Goal: Transaction & Acquisition: Purchase product/service

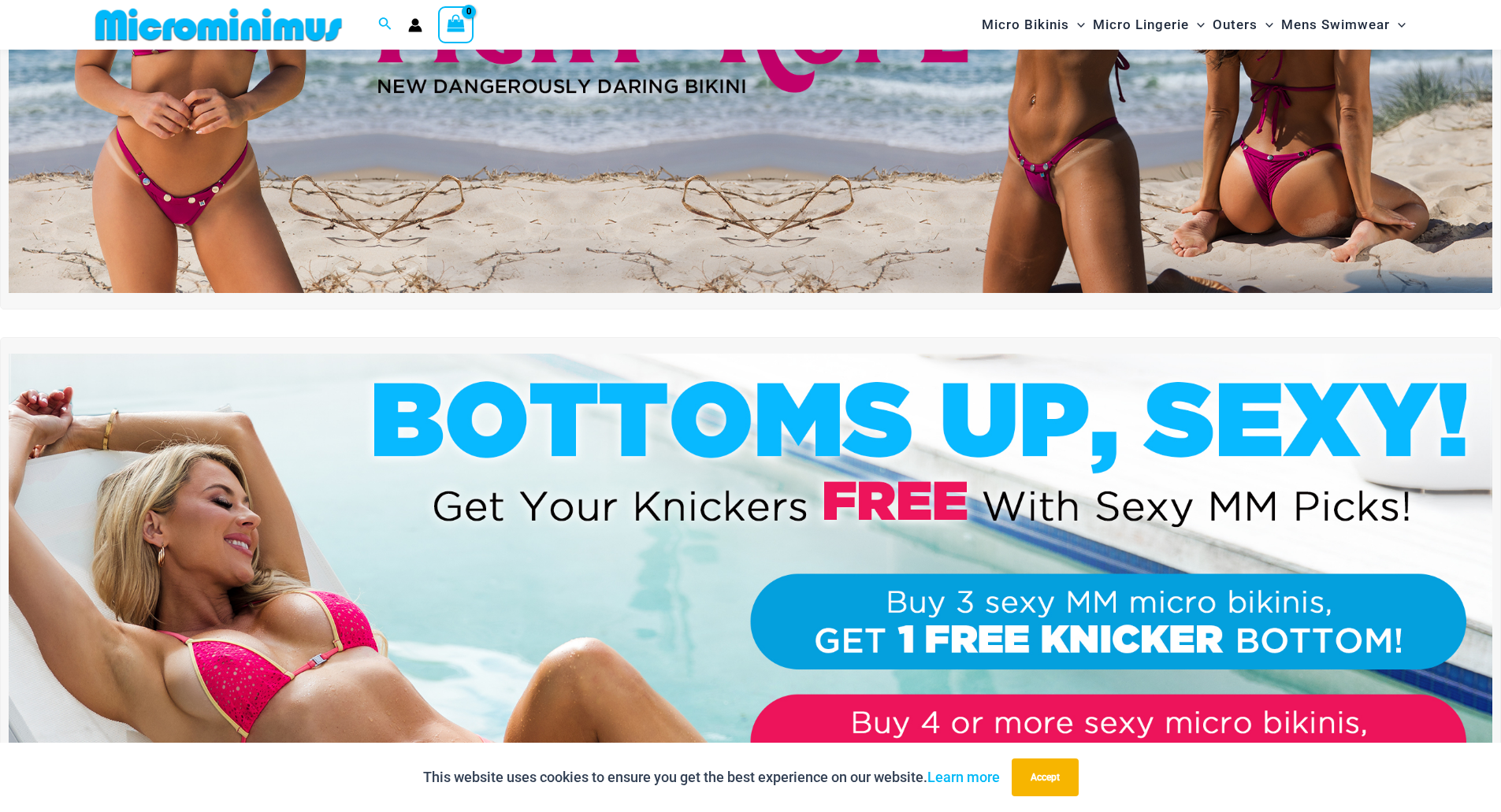
scroll to position [1225, 0]
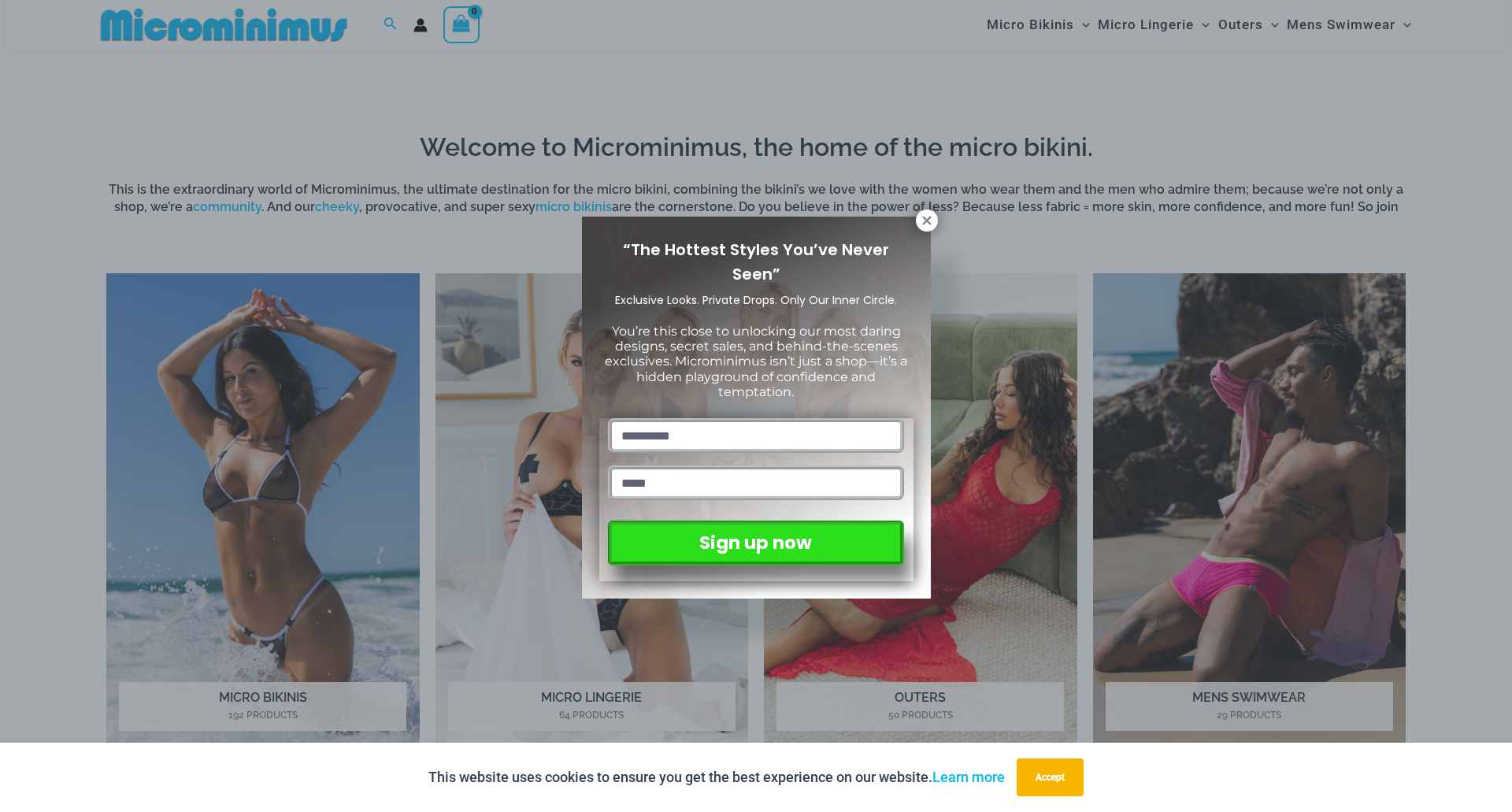
click at [914, 216] on div "“The Hottest Styles You’ve Never Seen” Exclusive Looks. Private Drops. Only Our…" at bounding box center [756, 407] width 349 height 382
click at [928, 218] on icon at bounding box center [927, 220] width 9 height 9
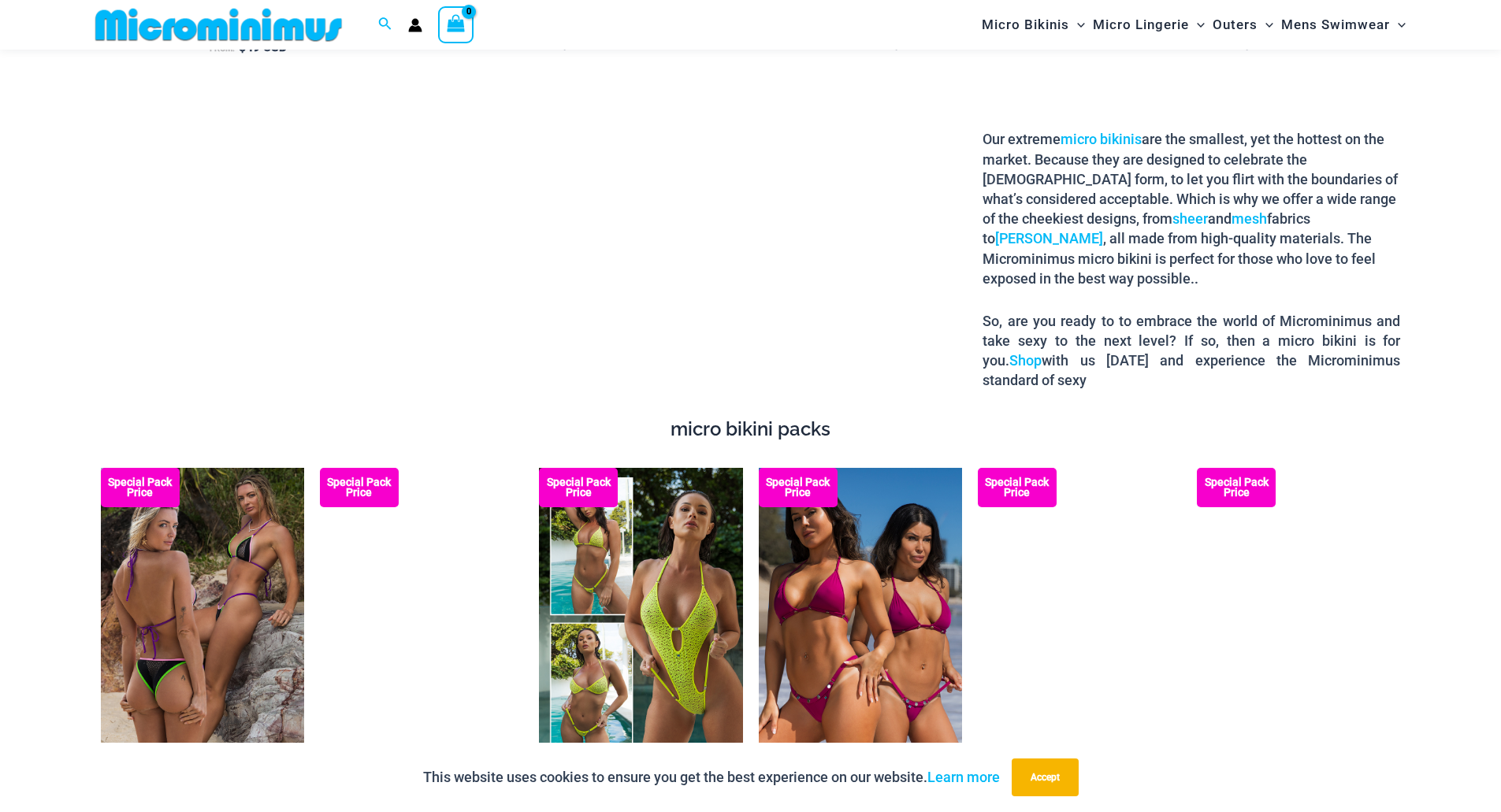
scroll to position [2841, 0]
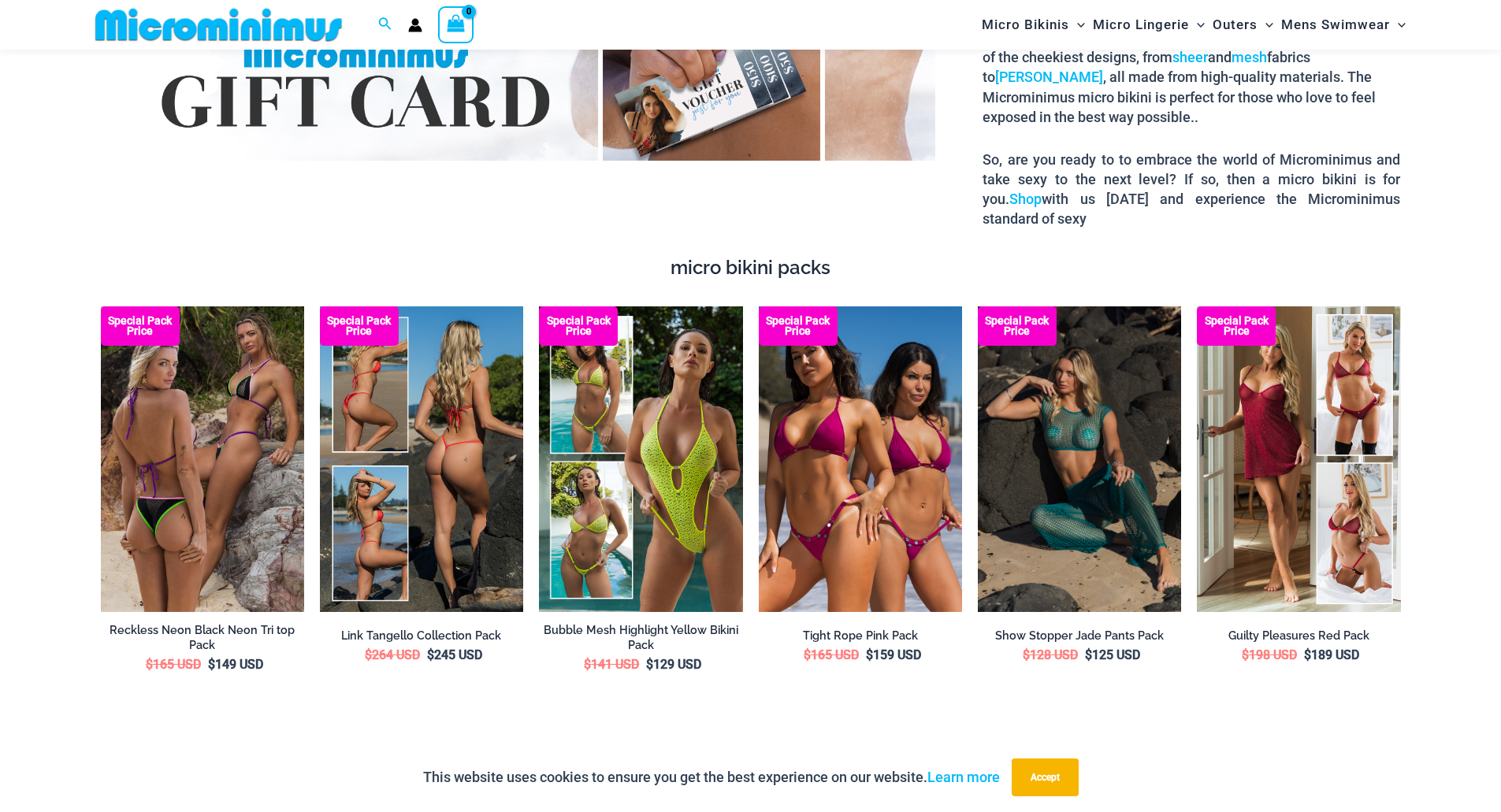
click at [475, 419] on img at bounding box center [422, 459] width 204 height 305
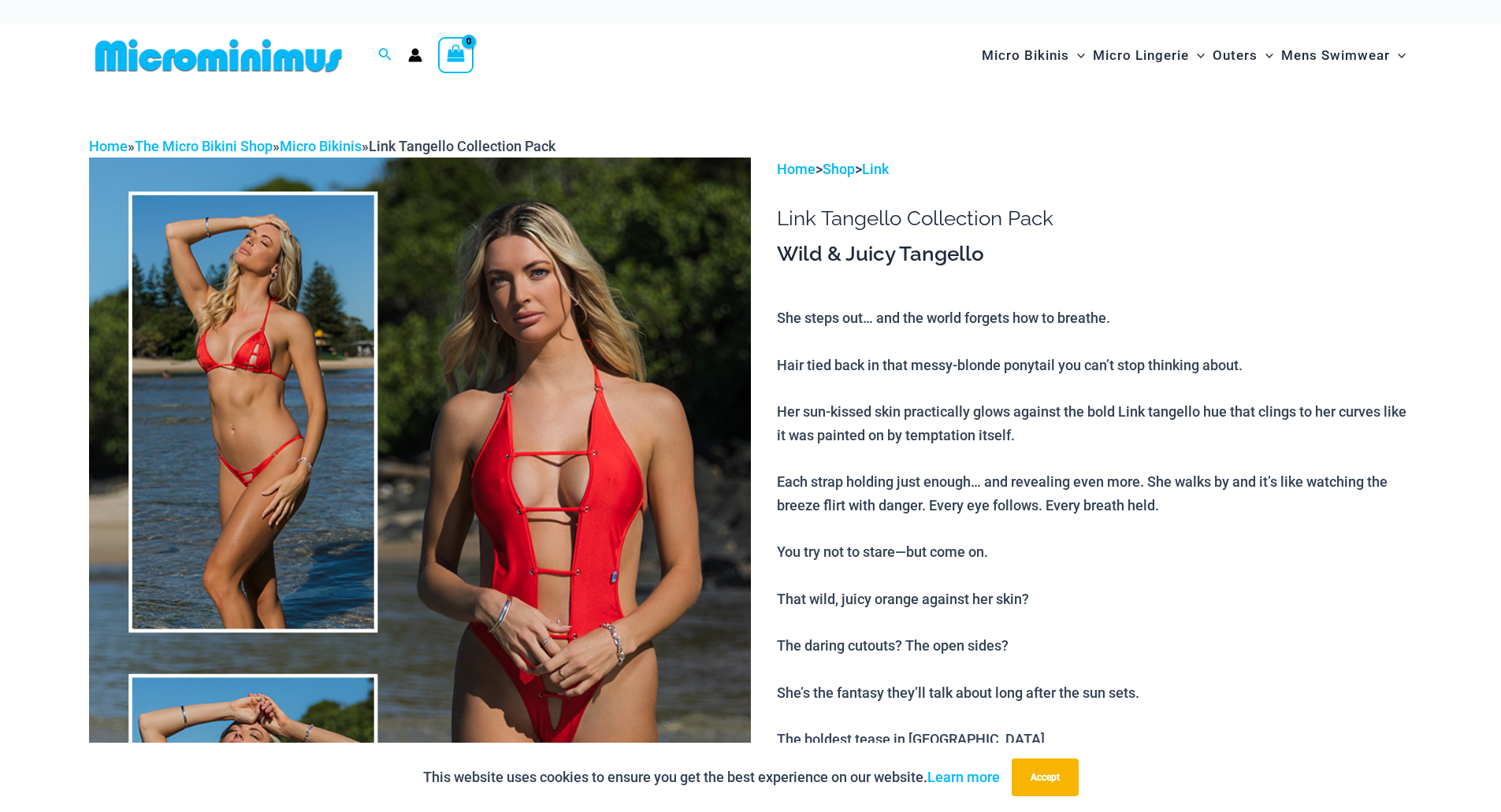
click at [436, 388] on img at bounding box center [419, 654] width 662 height 993
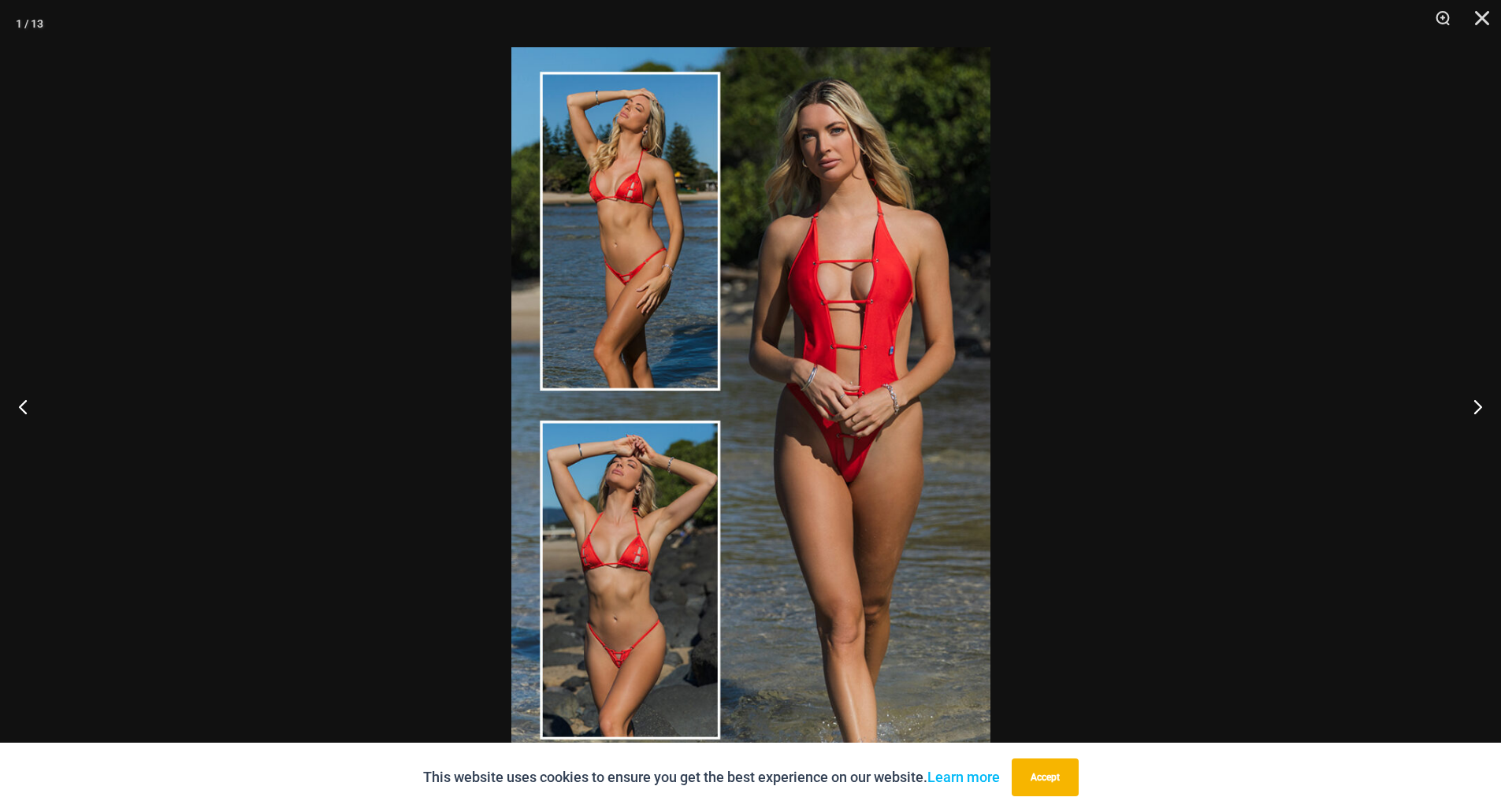
click at [1333, 222] on div at bounding box center [750, 406] width 1501 height 812
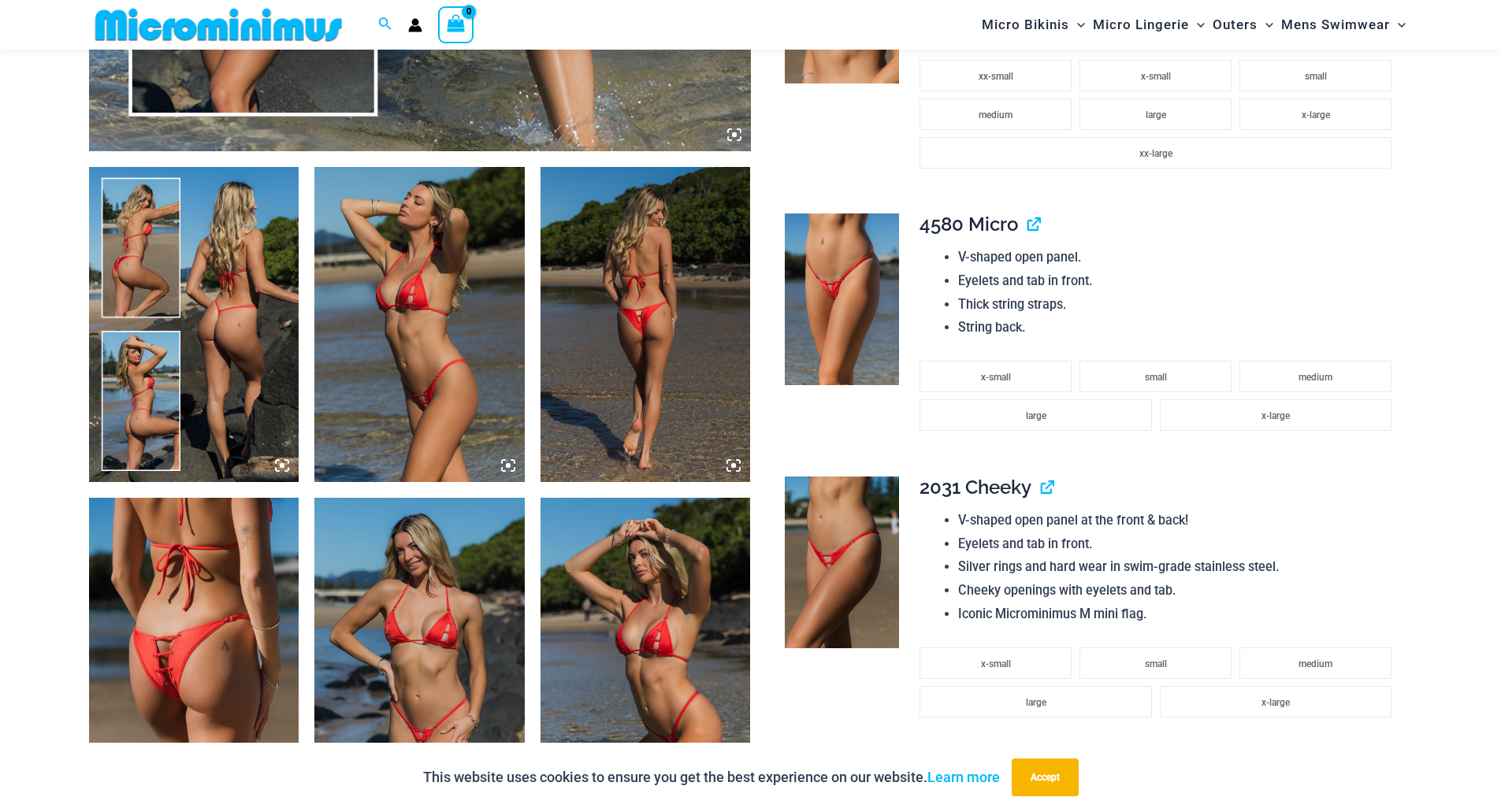
scroll to position [1006, 0]
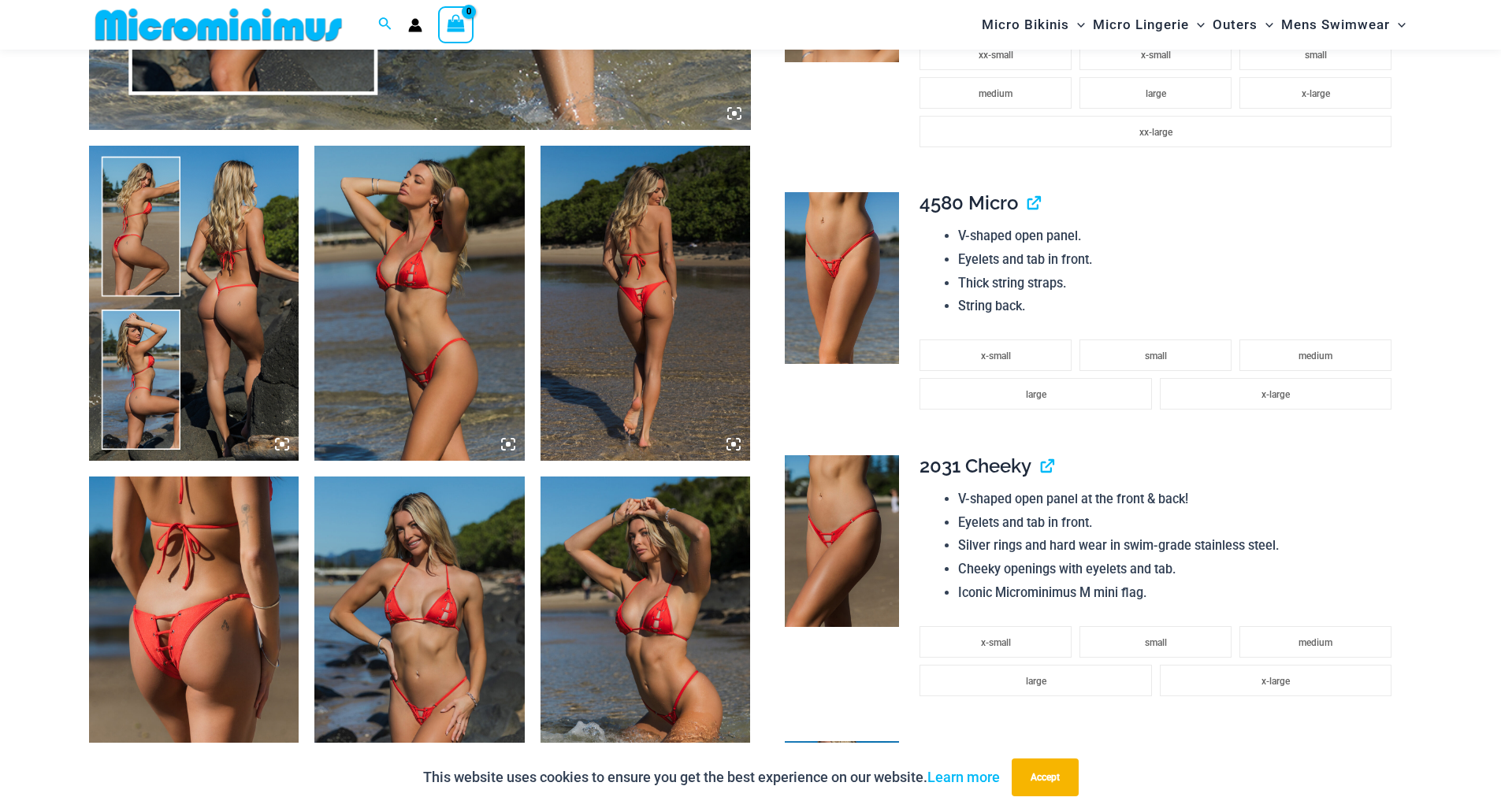
click at [224, 275] on img at bounding box center [194, 303] width 211 height 315
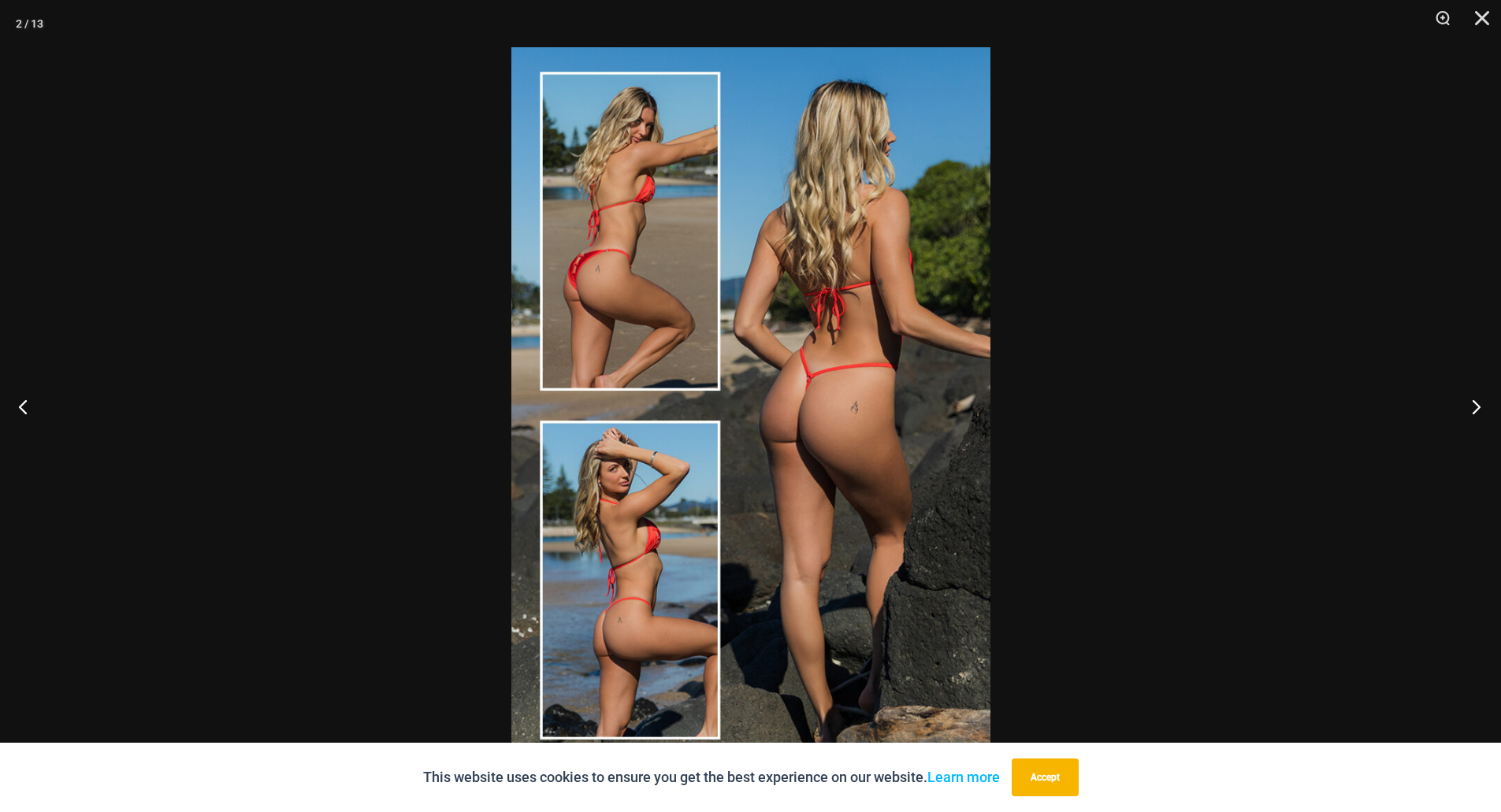
click at [1481, 410] on button "Next" at bounding box center [1471, 406] width 59 height 79
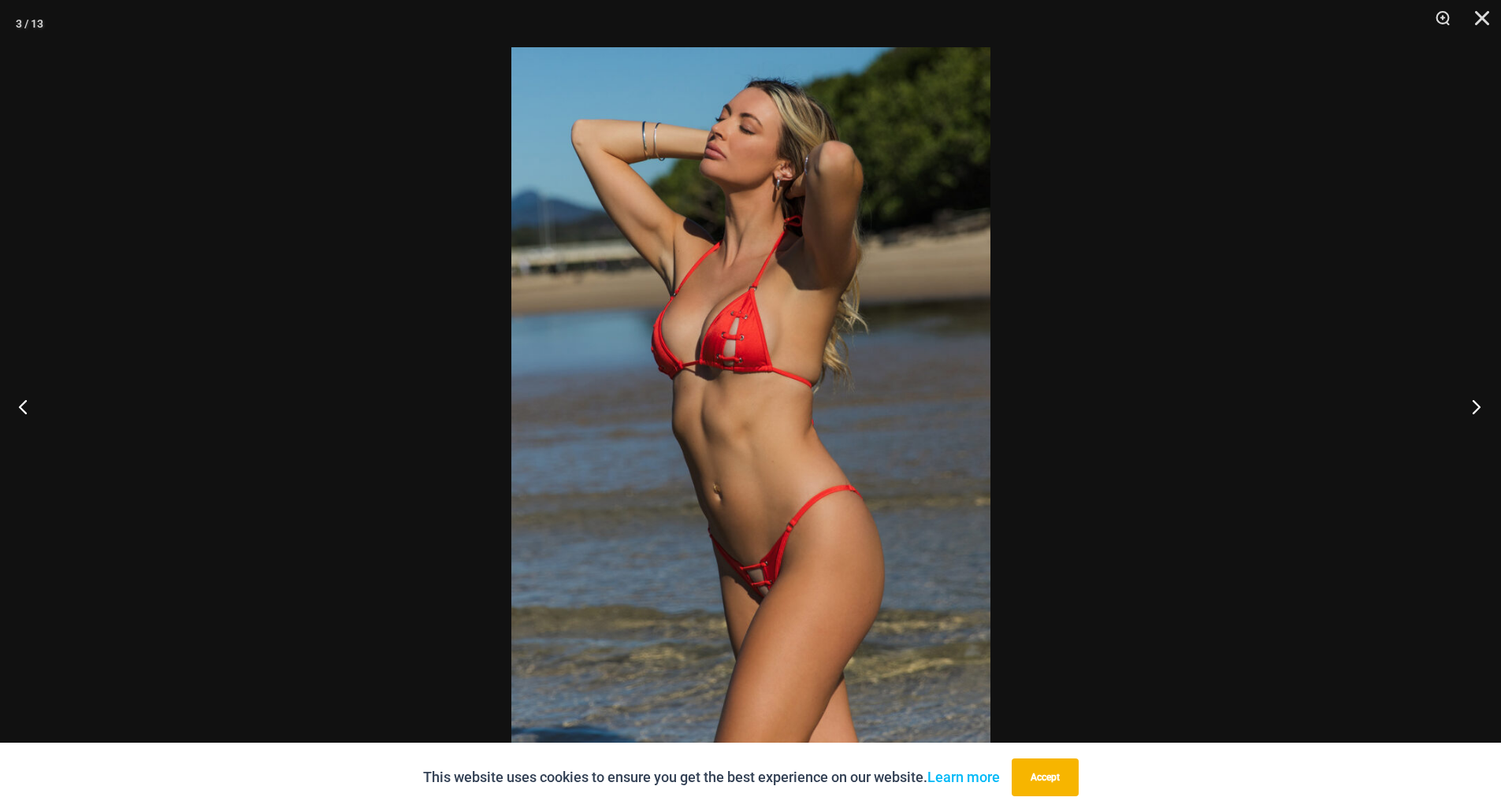
click at [1481, 410] on button "Next" at bounding box center [1471, 406] width 59 height 79
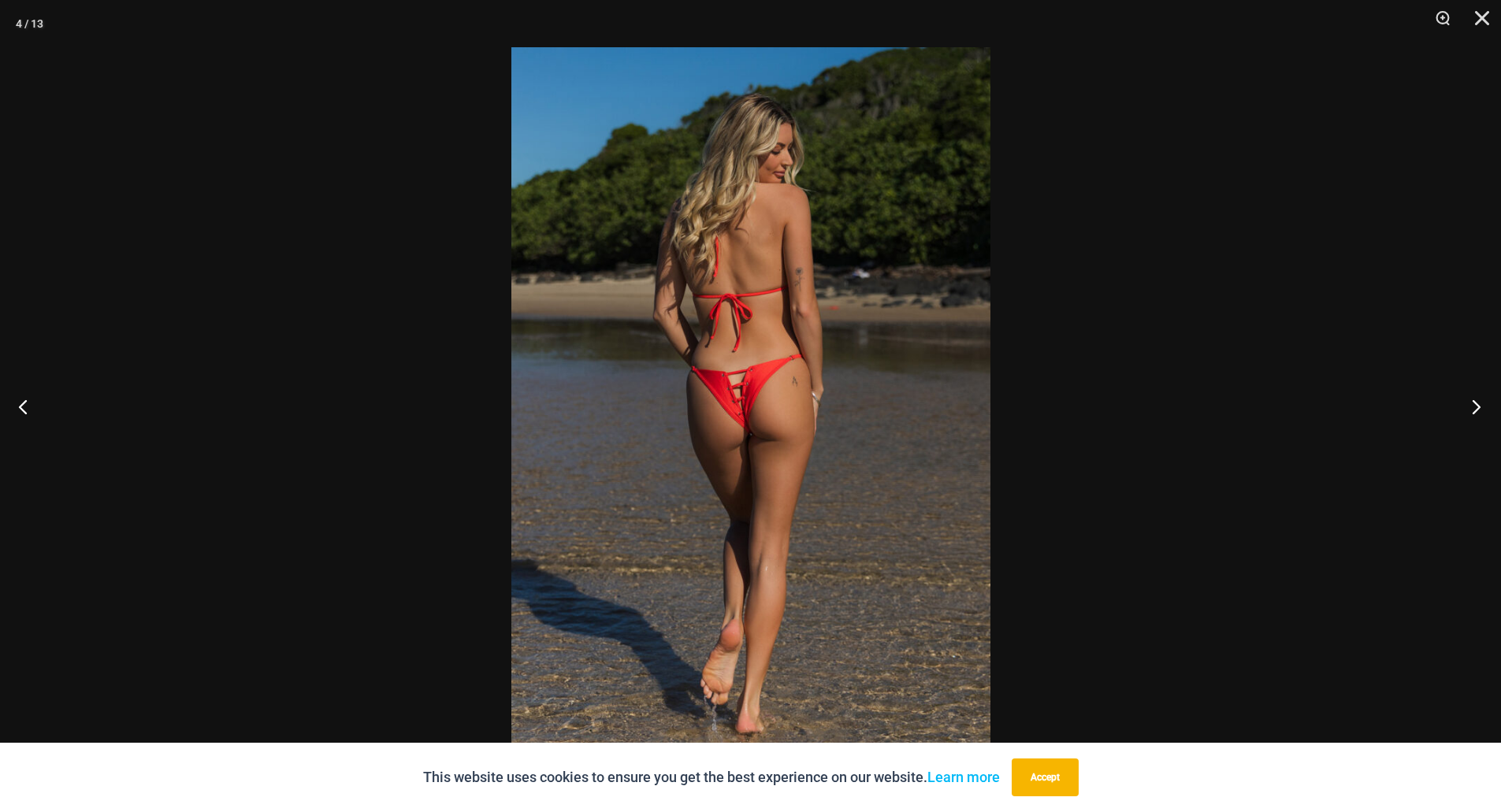
click at [1481, 410] on button "Next" at bounding box center [1471, 406] width 59 height 79
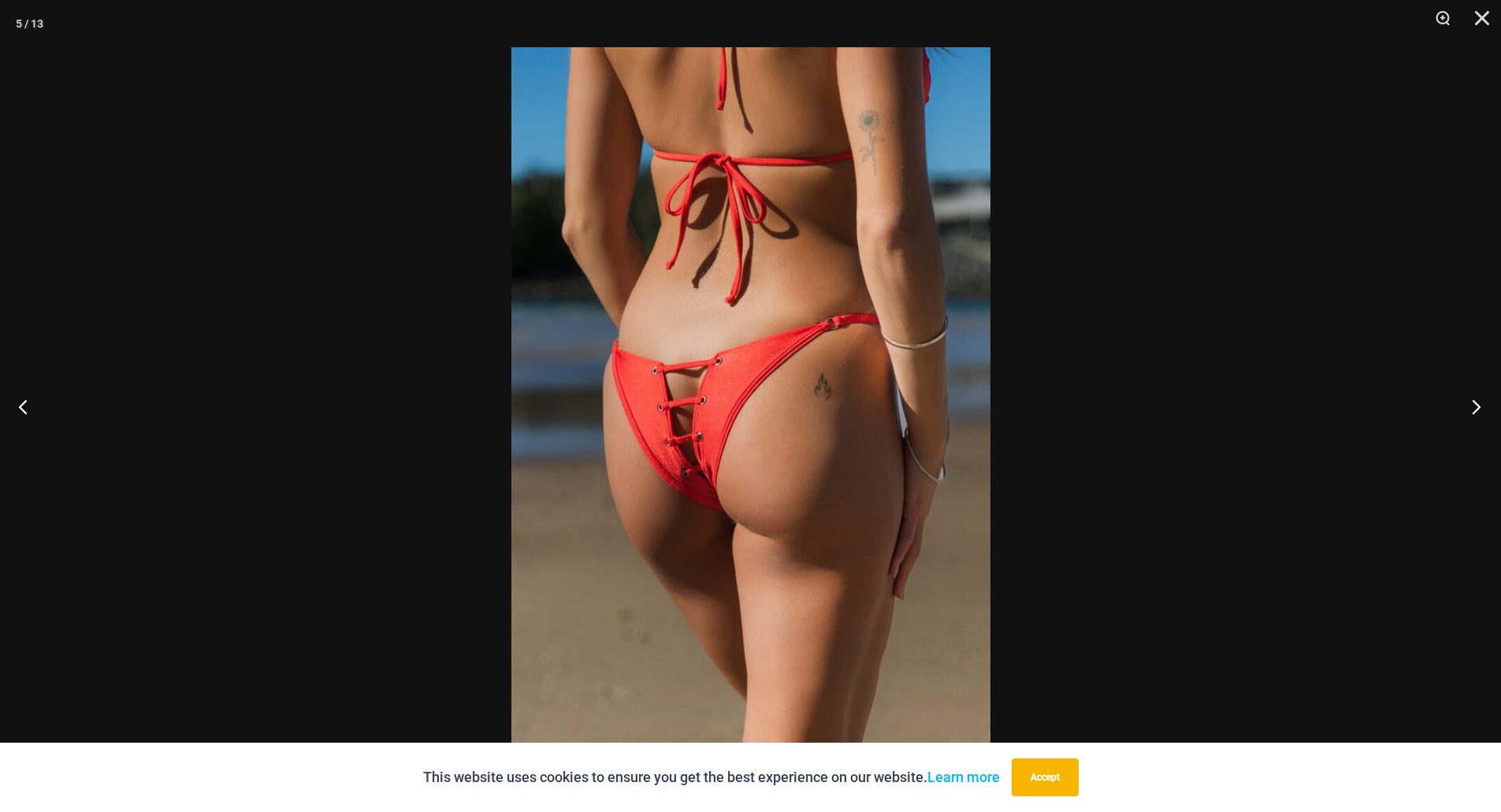
click at [1481, 410] on button "Next" at bounding box center [1471, 406] width 59 height 79
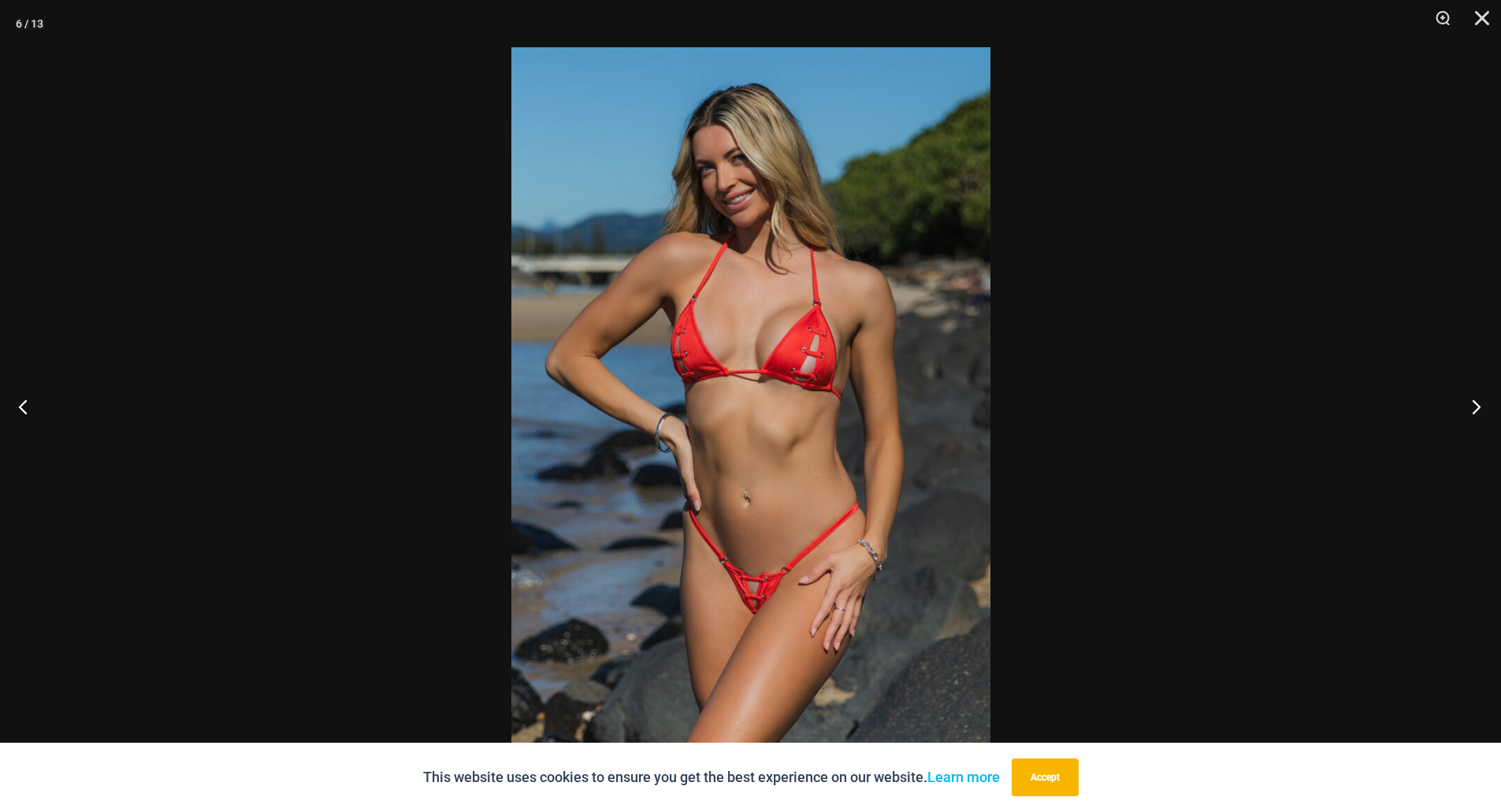
click at [1481, 410] on button "Next" at bounding box center [1471, 406] width 59 height 79
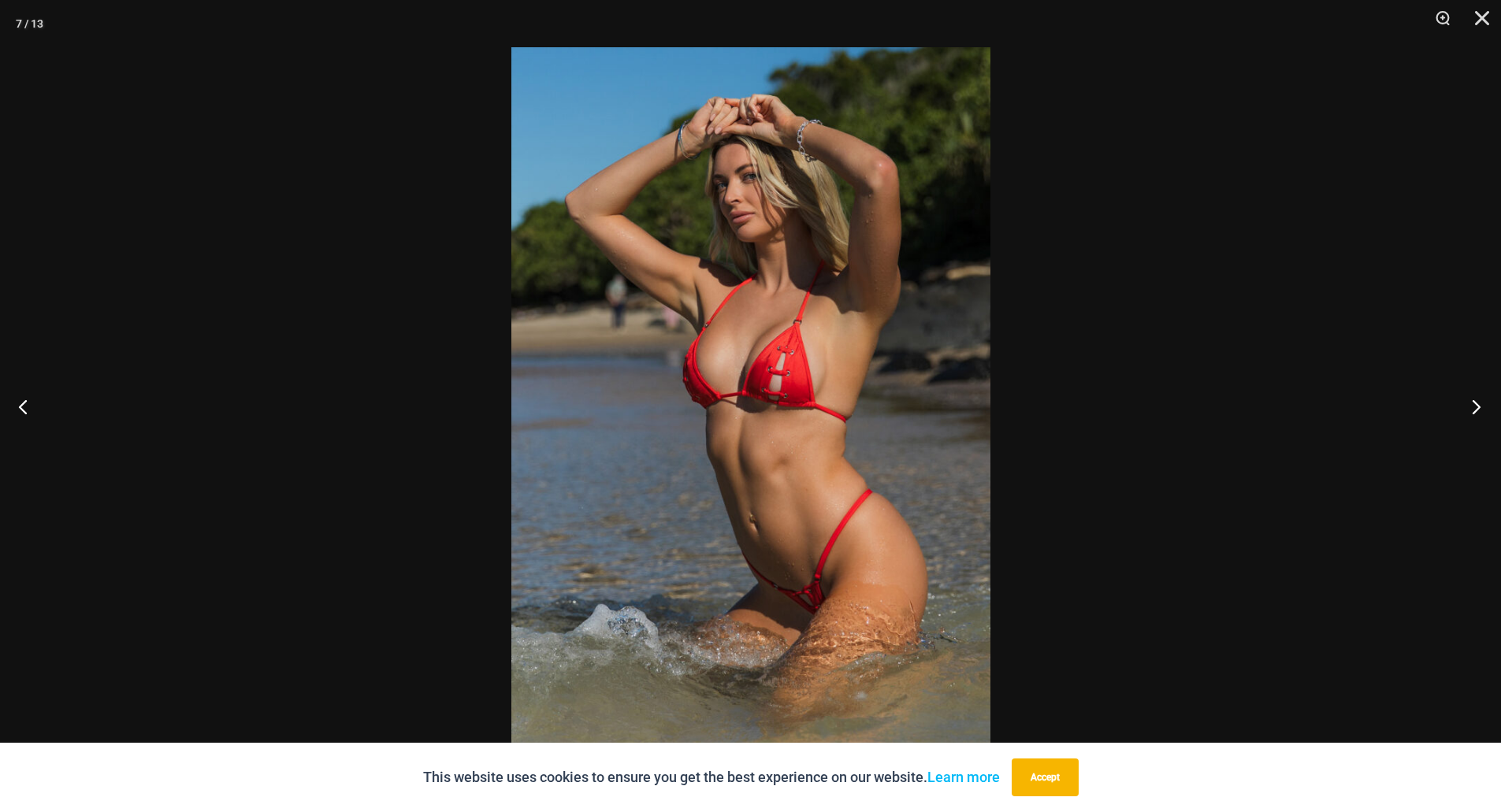
click at [1481, 410] on button "Next" at bounding box center [1471, 406] width 59 height 79
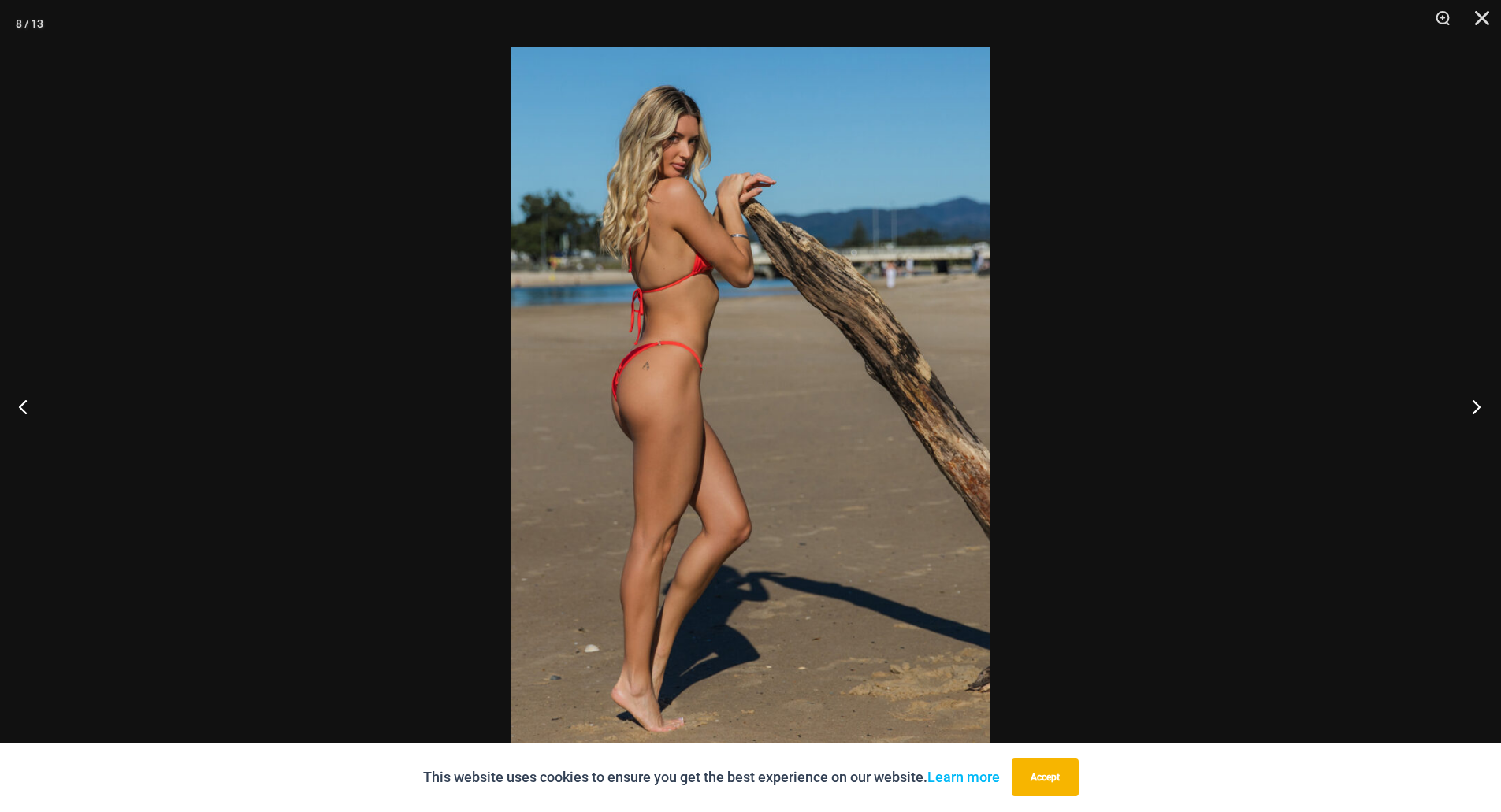
click at [1481, 410] on button "Next" at bounding box center [1471, 406] width 59 height 79
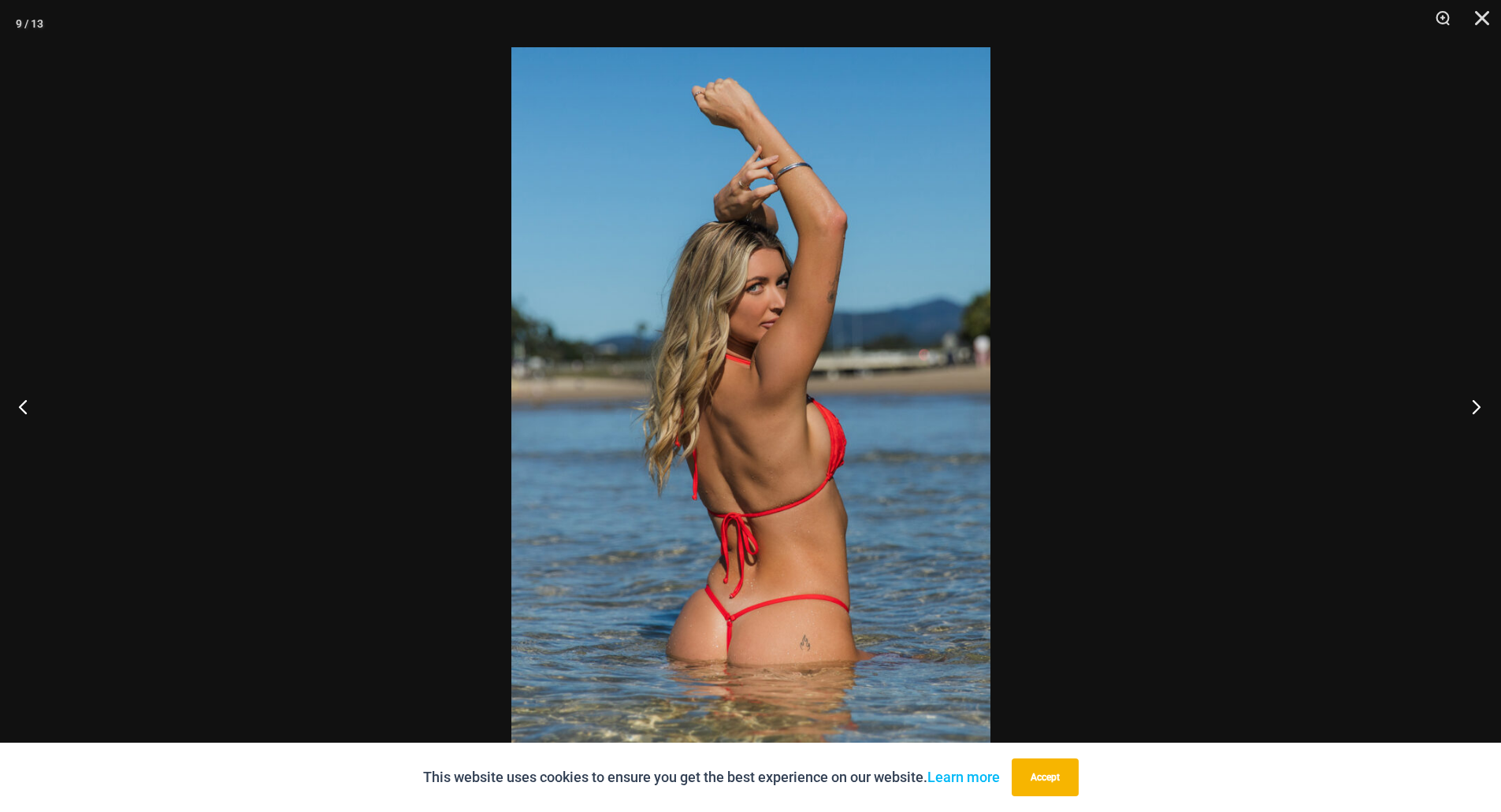
click at [1481, 410] on button "Next" at bounding box center [1471, 406] width 59 height 79
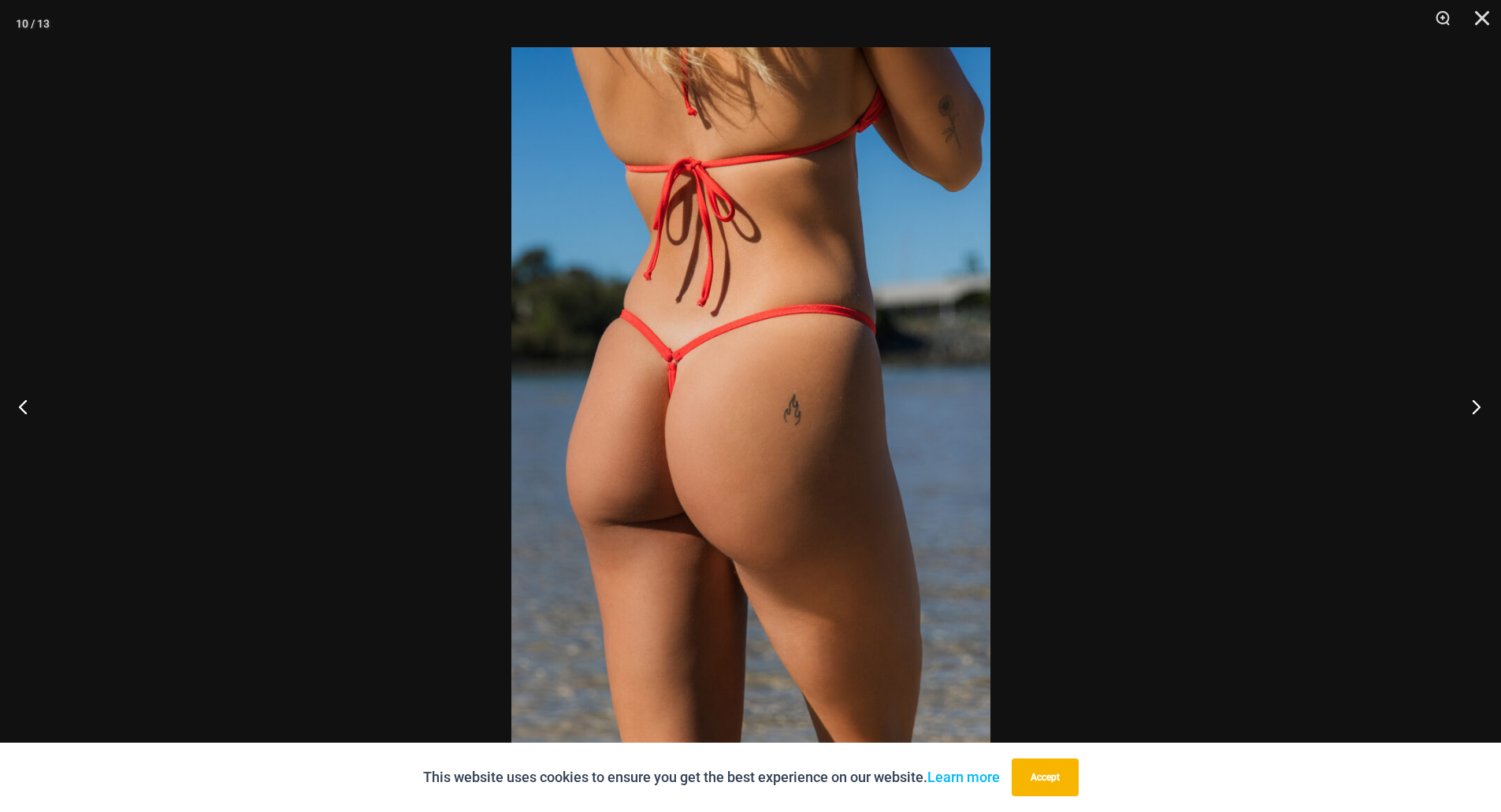
click at [1481, 410] on button "Next" at bounding box center [1471, 406] width 59 height 79
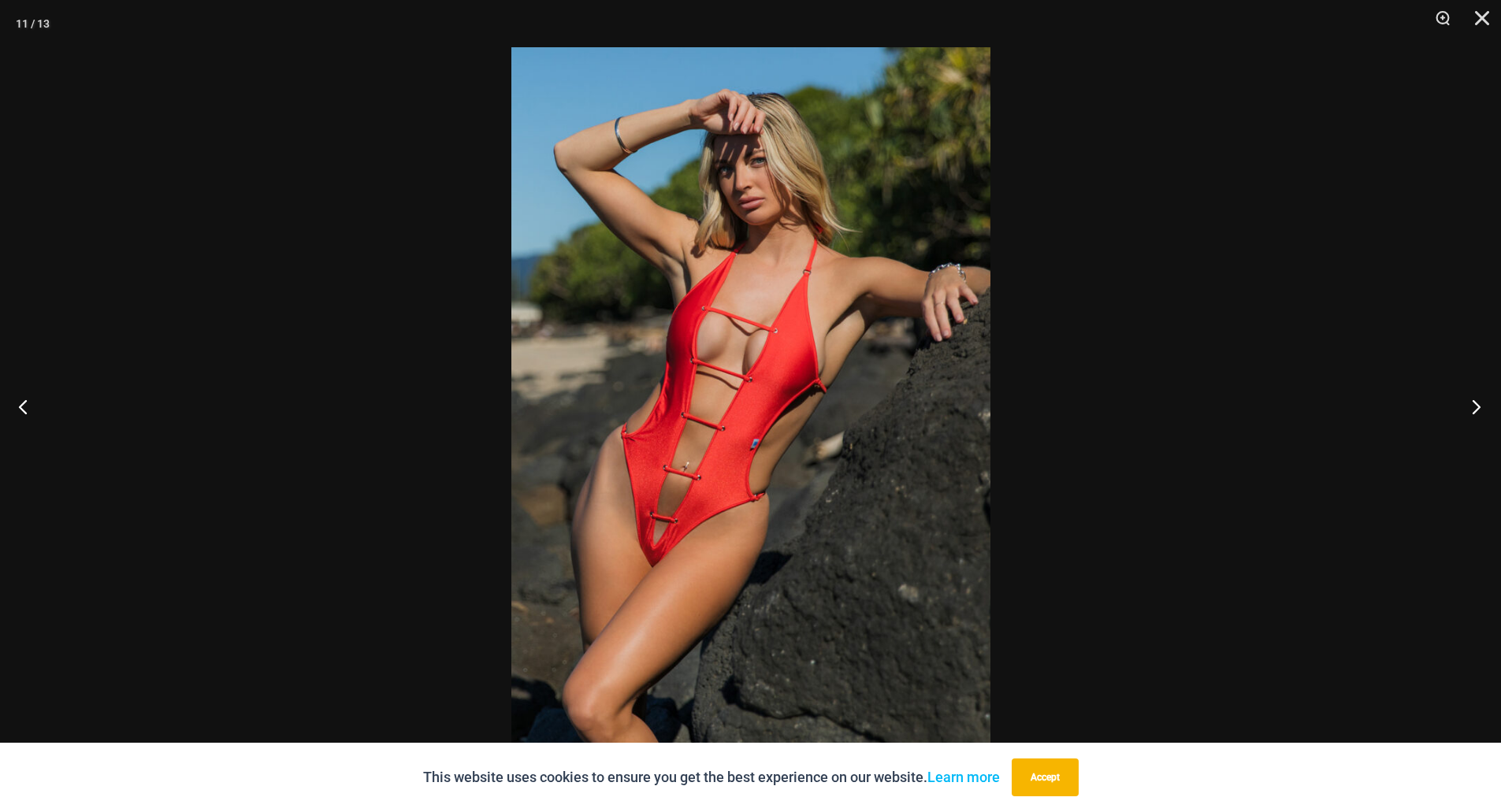
click at [1481, 410] on button "Next" at bounding box center [1471, 406] width 59 height 79
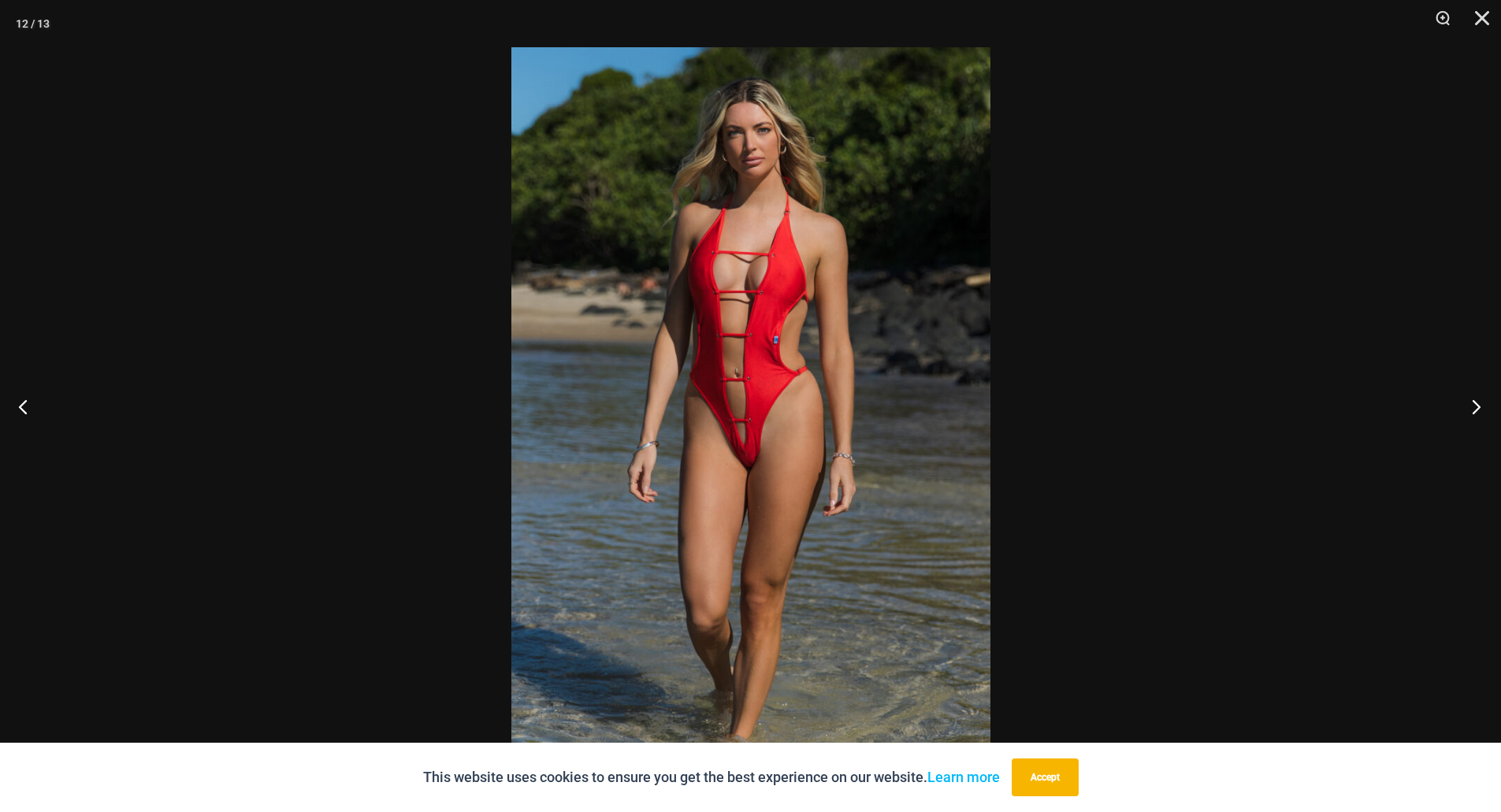
click at [1481, 410] on button "Next" at bounding box center [1471, 406] width 59 height 79
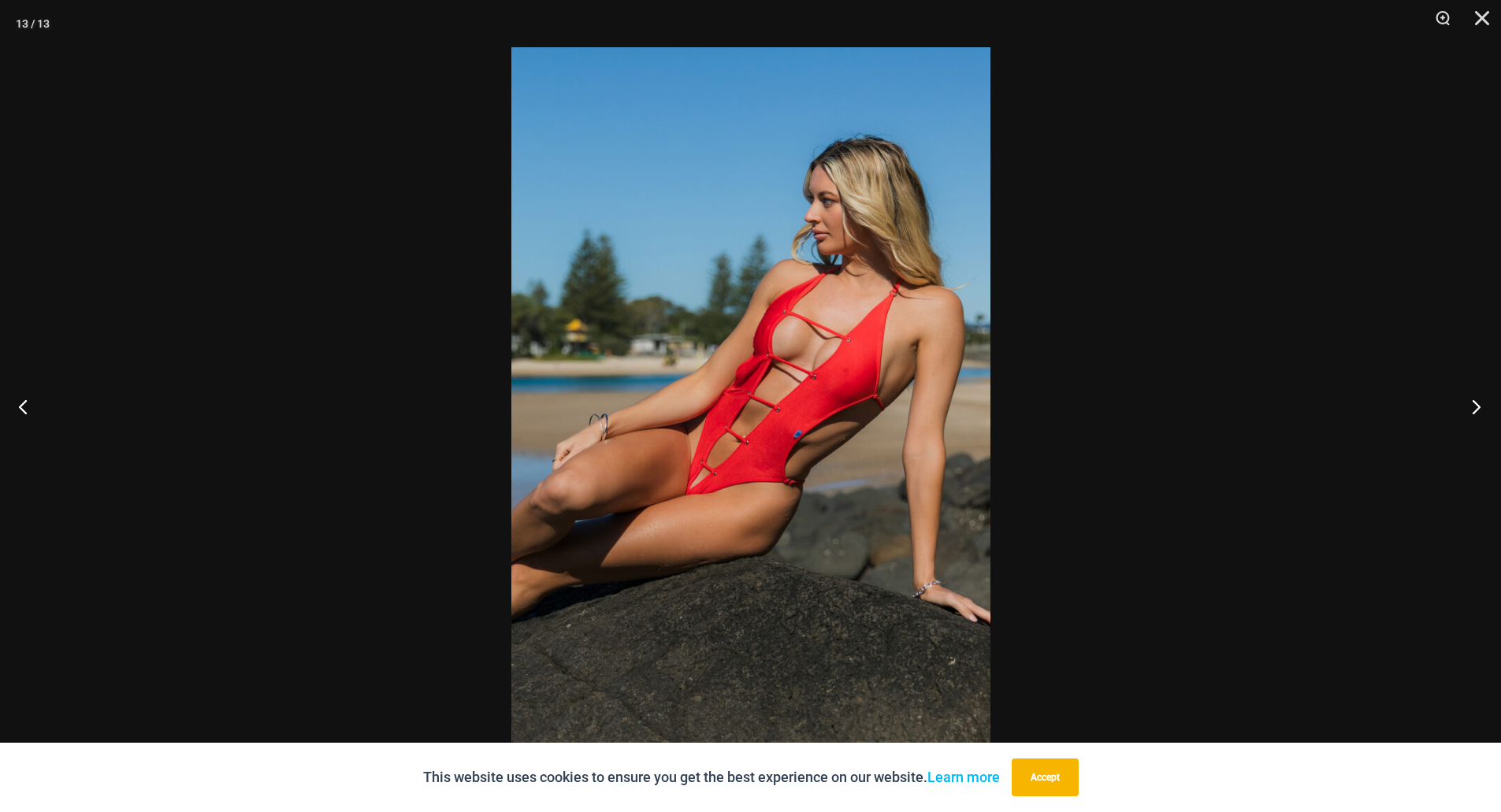
click at [1481, 410] on button "Next" at bounding box center [1471, 406] width 59 height 79
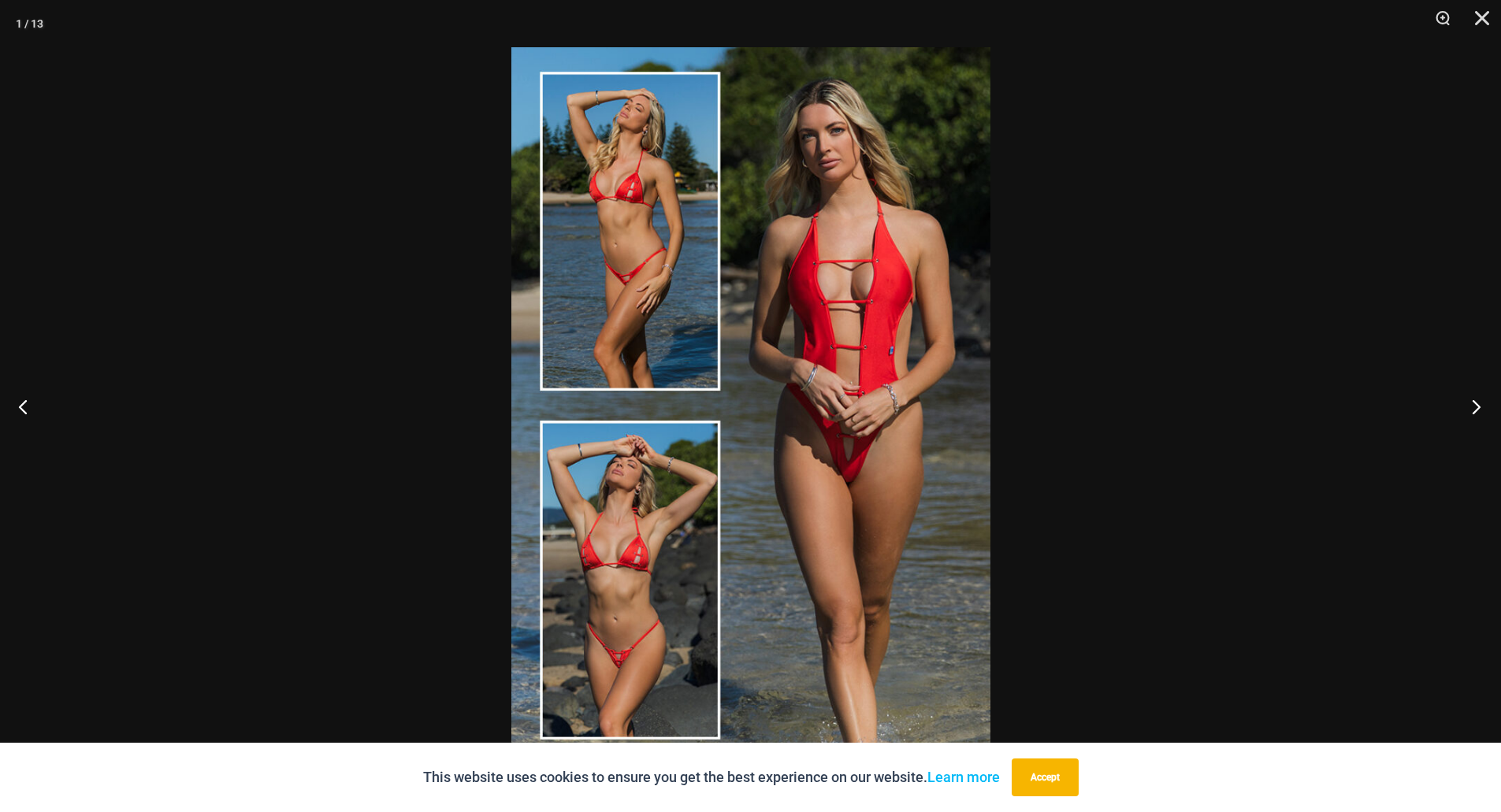
click at [1481, 410] on button "Next" at bounding box center [1471, 406] width 59 height 79
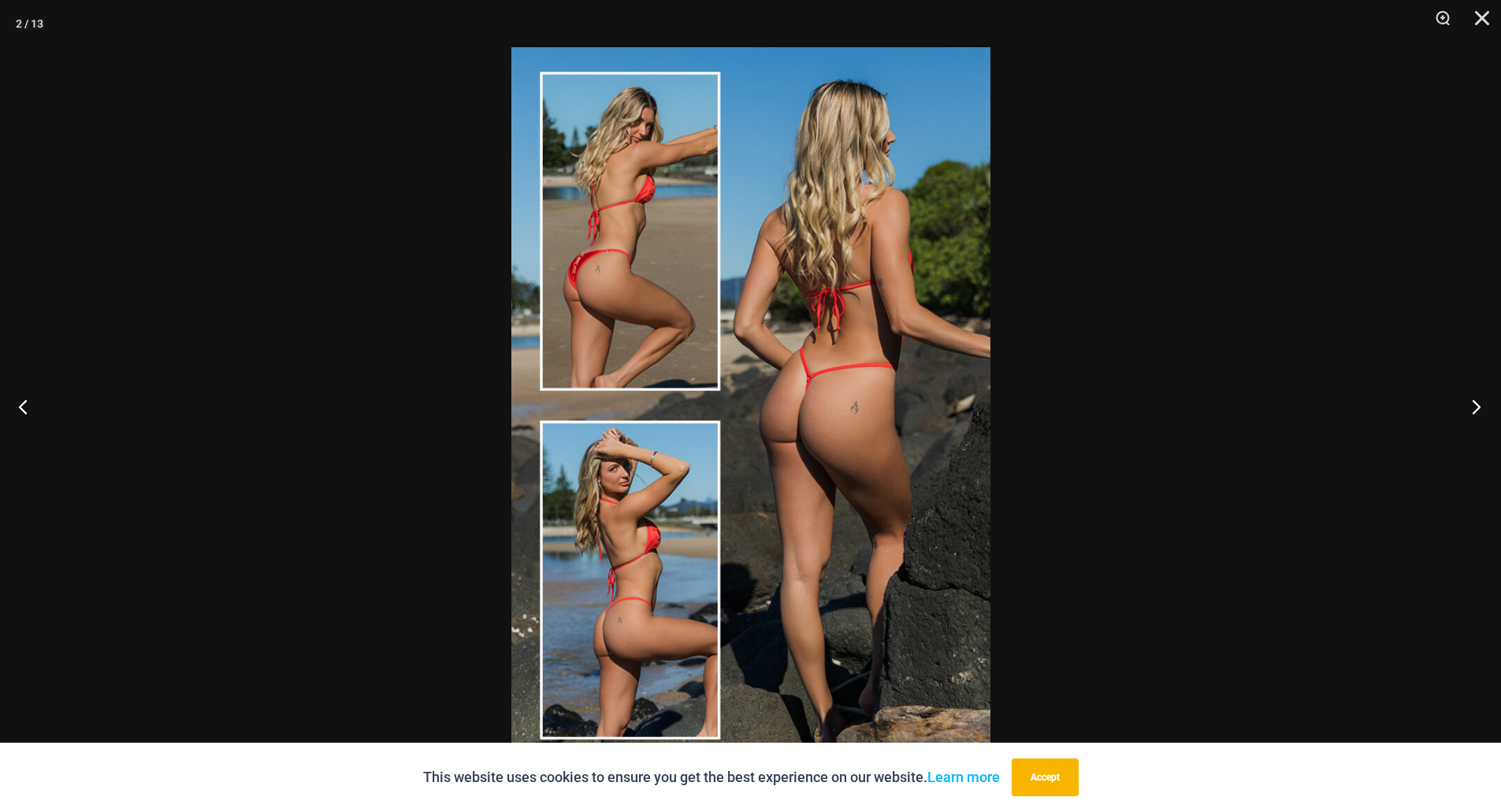
click at [1481, 410] on button "Next" at bounding box center [1471, 406] width 59 height 79
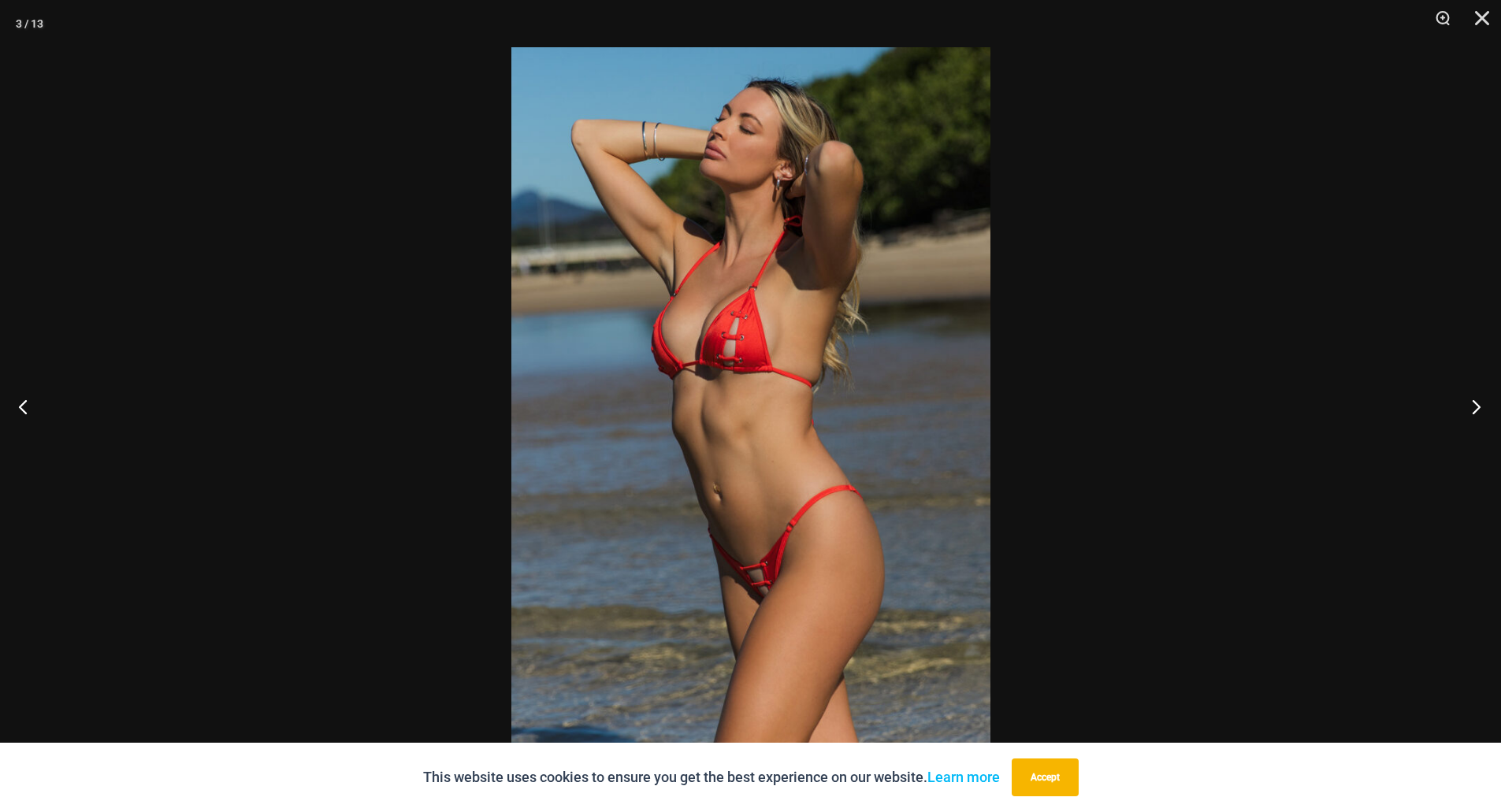
click at [1481, 410] on button "Next" at bounding box center [1471, 406] width 59 height 79
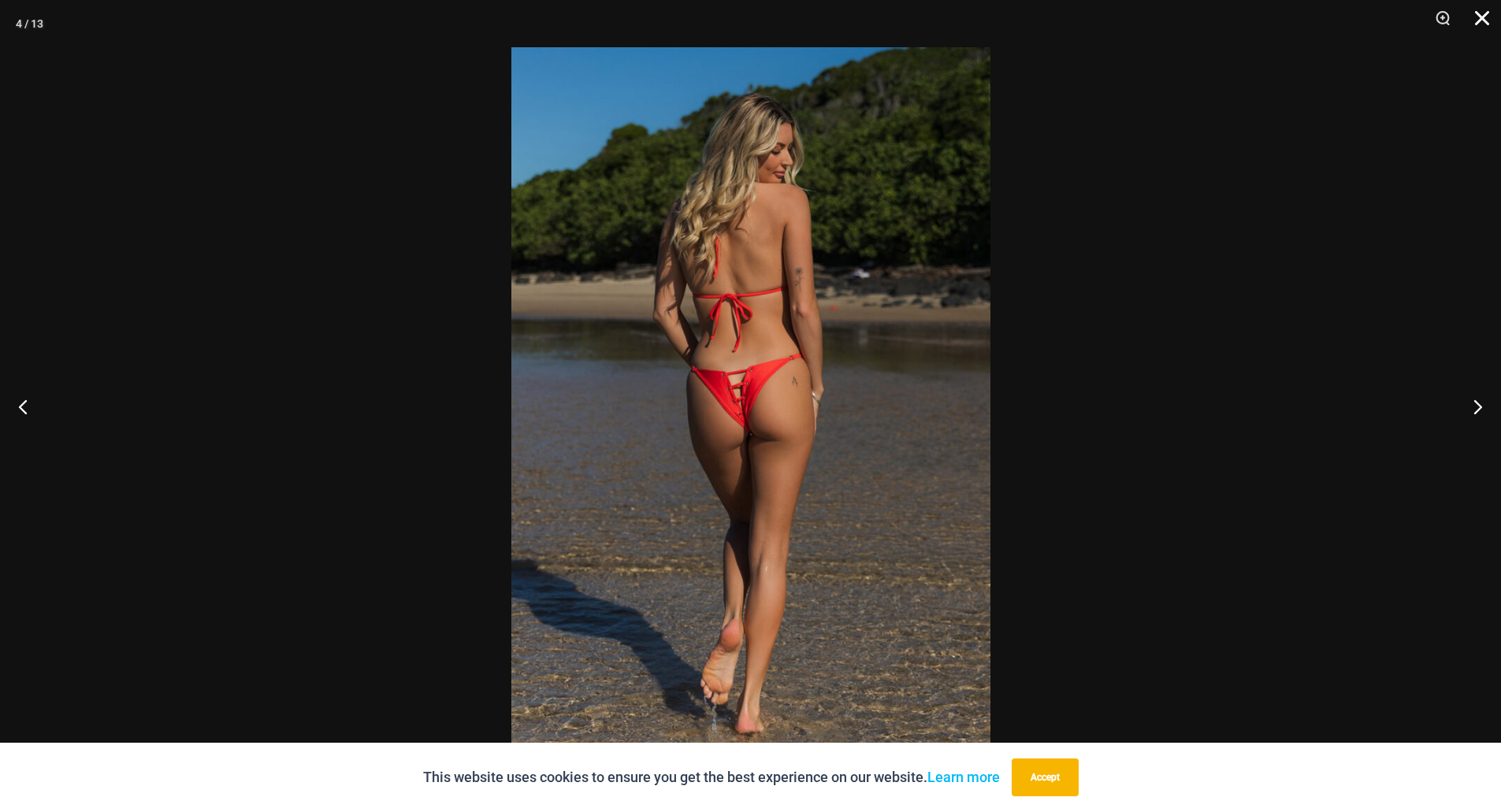
click at [1490, 18] on button "Close" at bounding box center [1476, 23] width 39 height 47
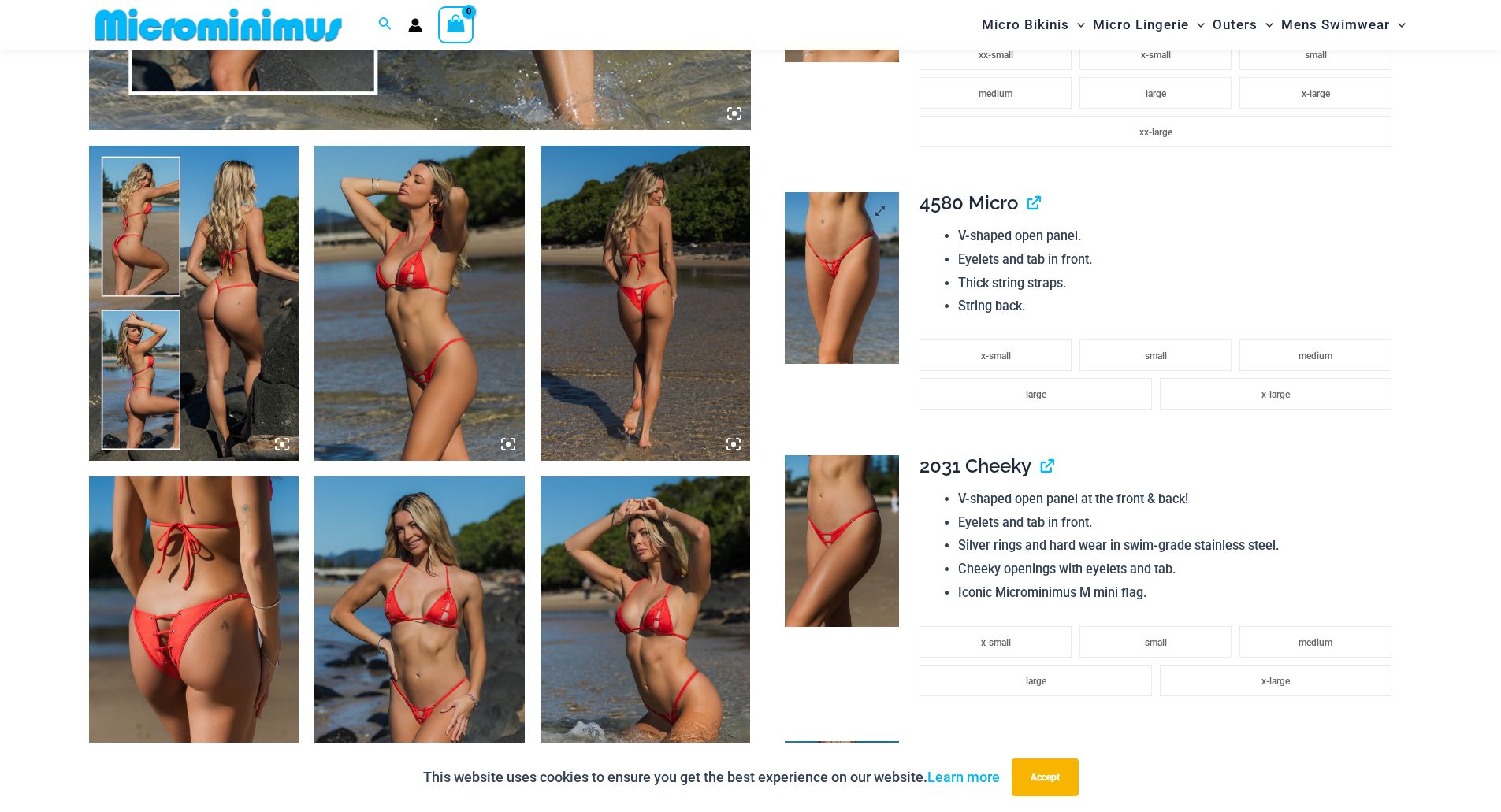
click at [844, 273] on img at bounding box center [841, 278] width 114 height 172
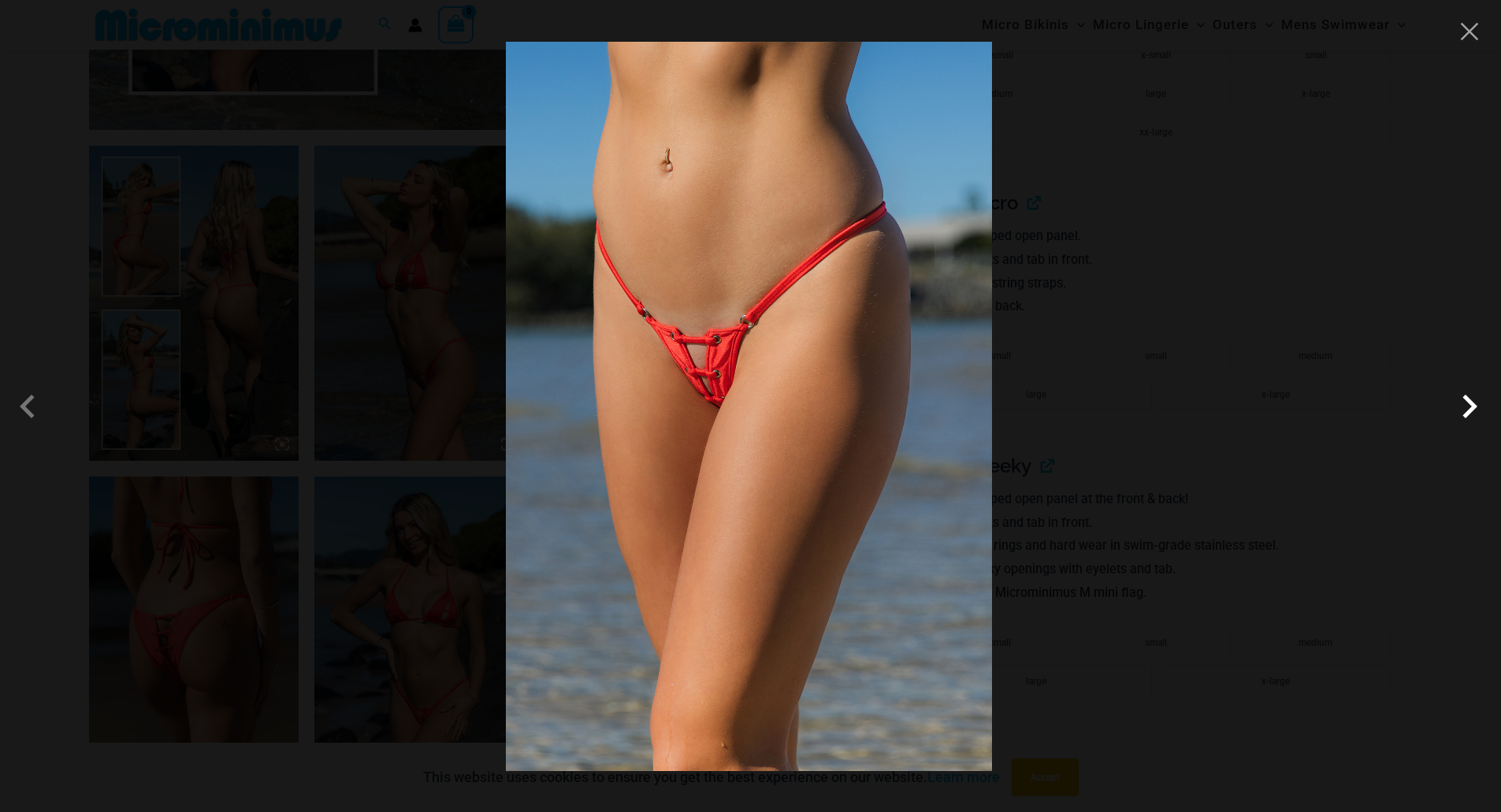
click at [1472, 409] on span at bounding box center [1468, 406] width 47 height 47
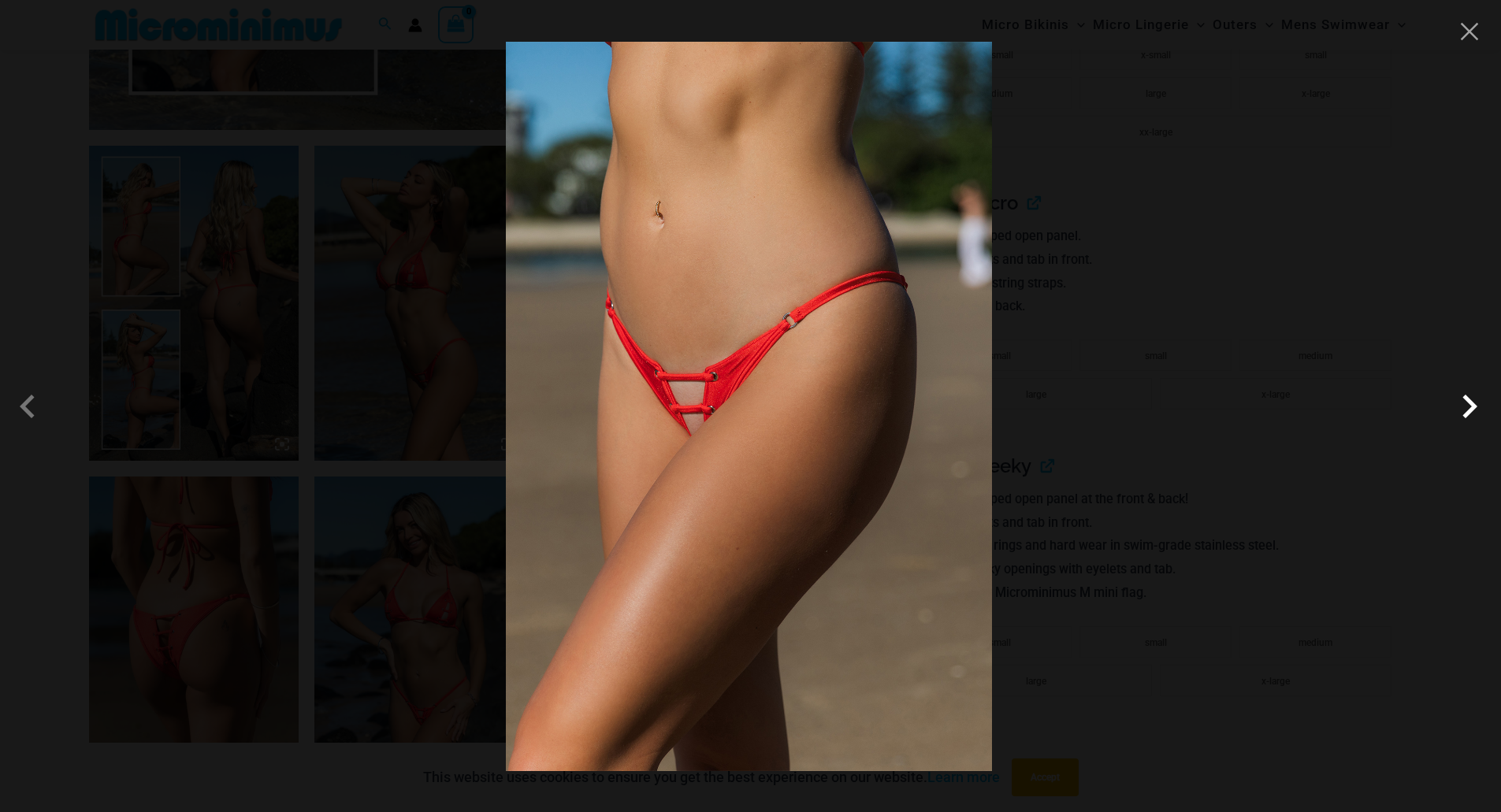
click at [1472, 409] on span at bounding box center [1468, 406] width 47 height 47
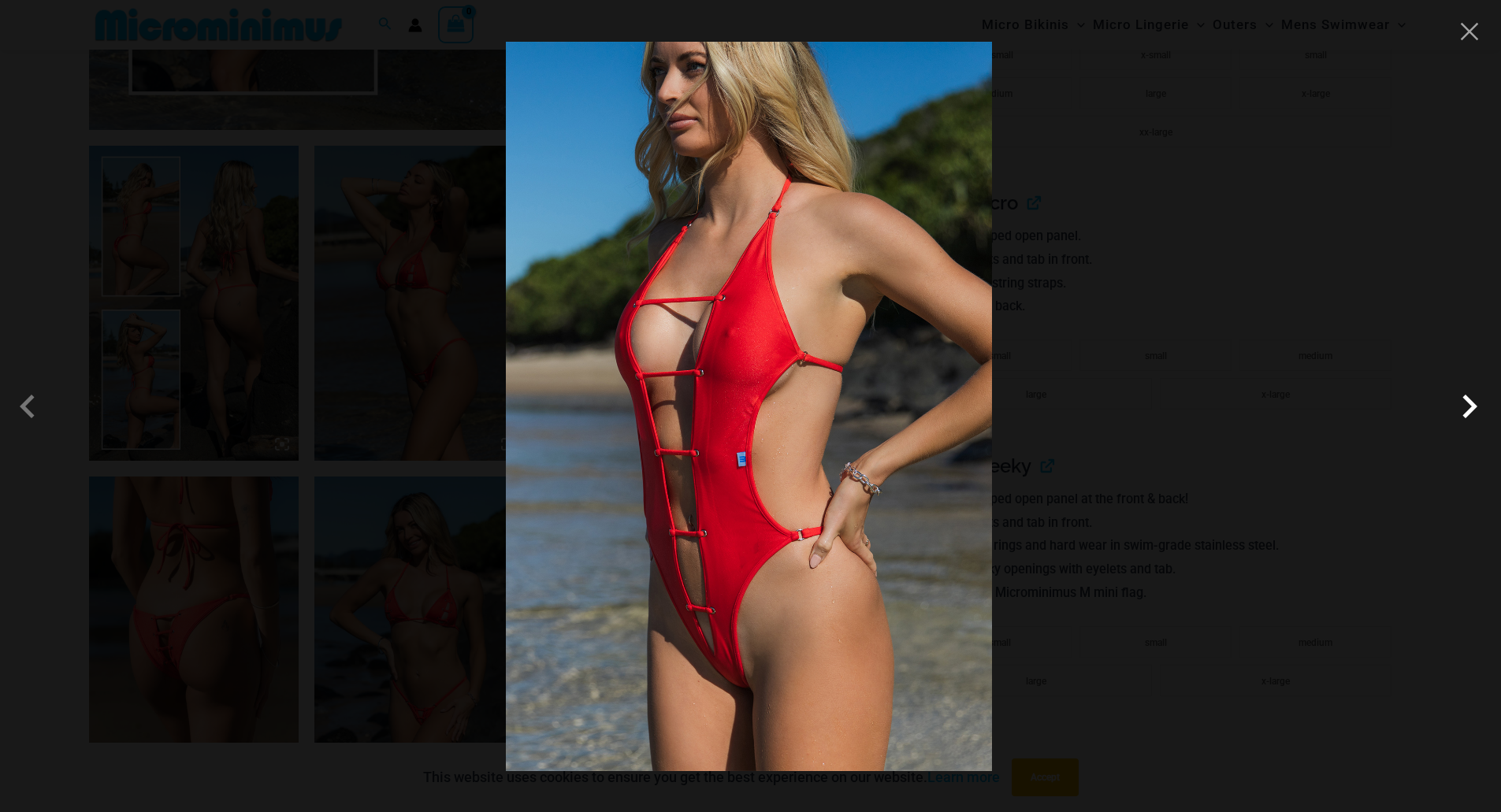
click at [1472, 409] on span at bounding box center [1468, 406] width 47 height 47
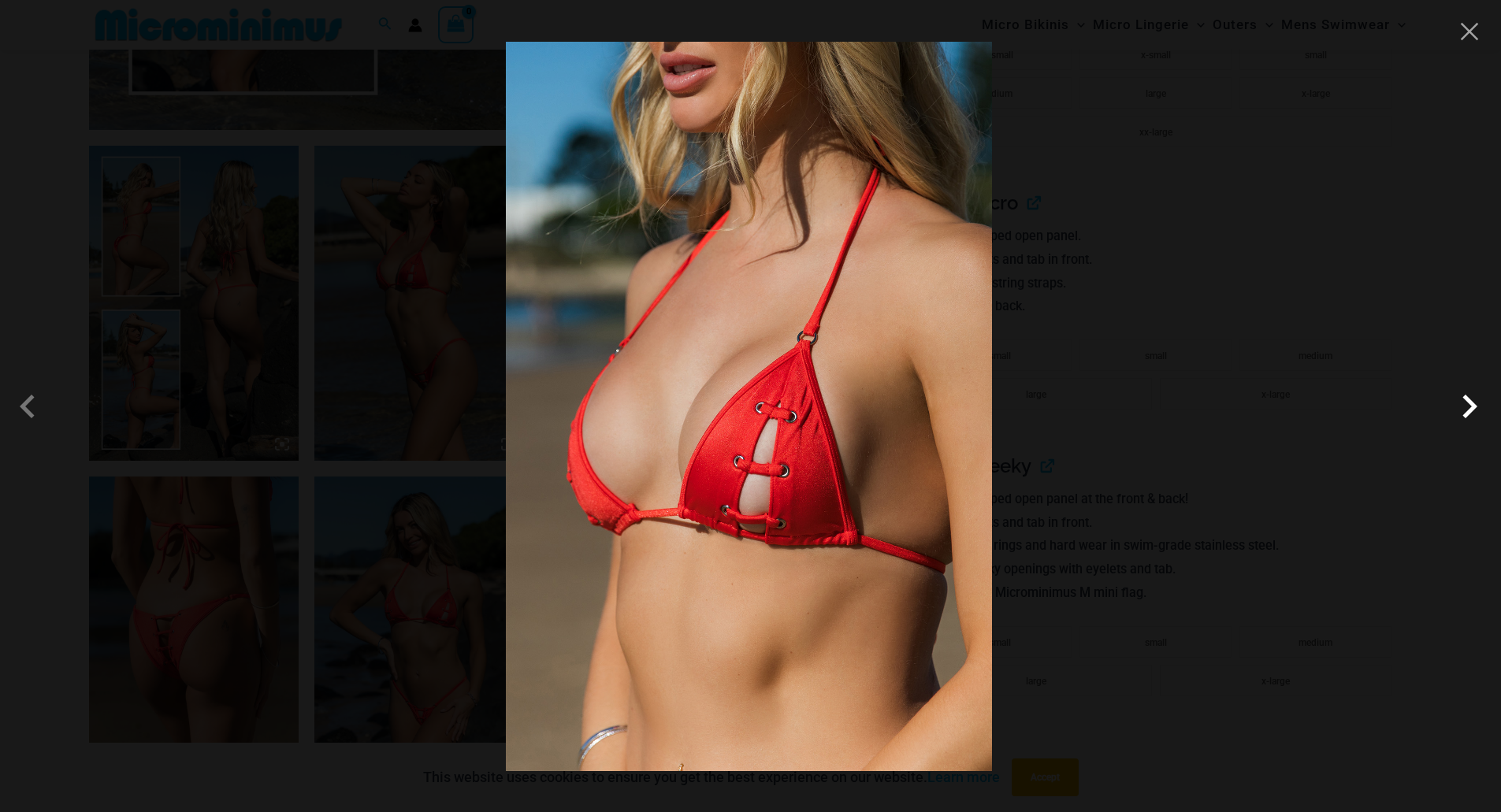
click at [1472, 409] on span at bounding box center [1468, 406] width 47 height 47
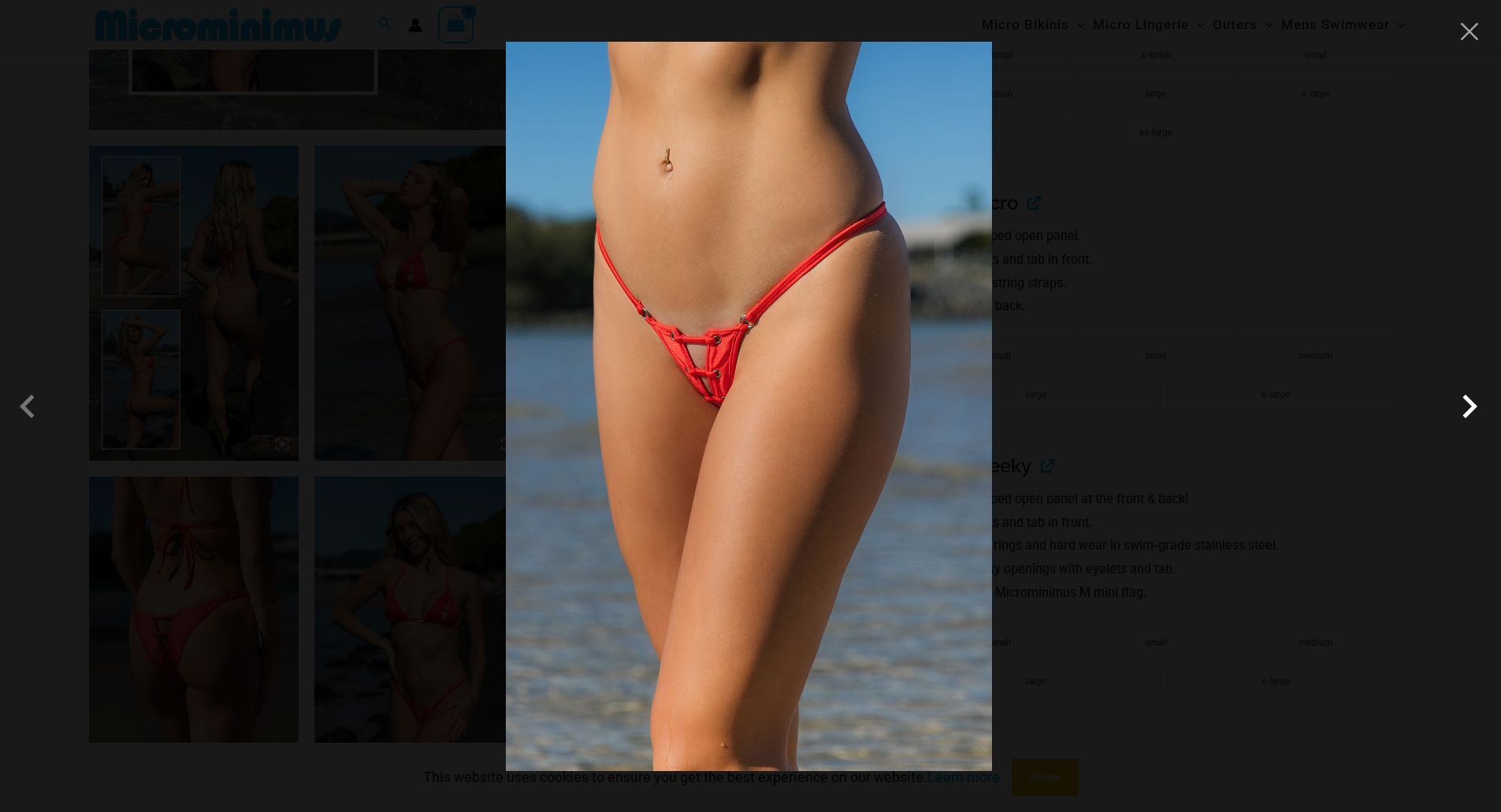
click at [1473, 410] on span at bounding box center [1468, 406] width 47 height 47
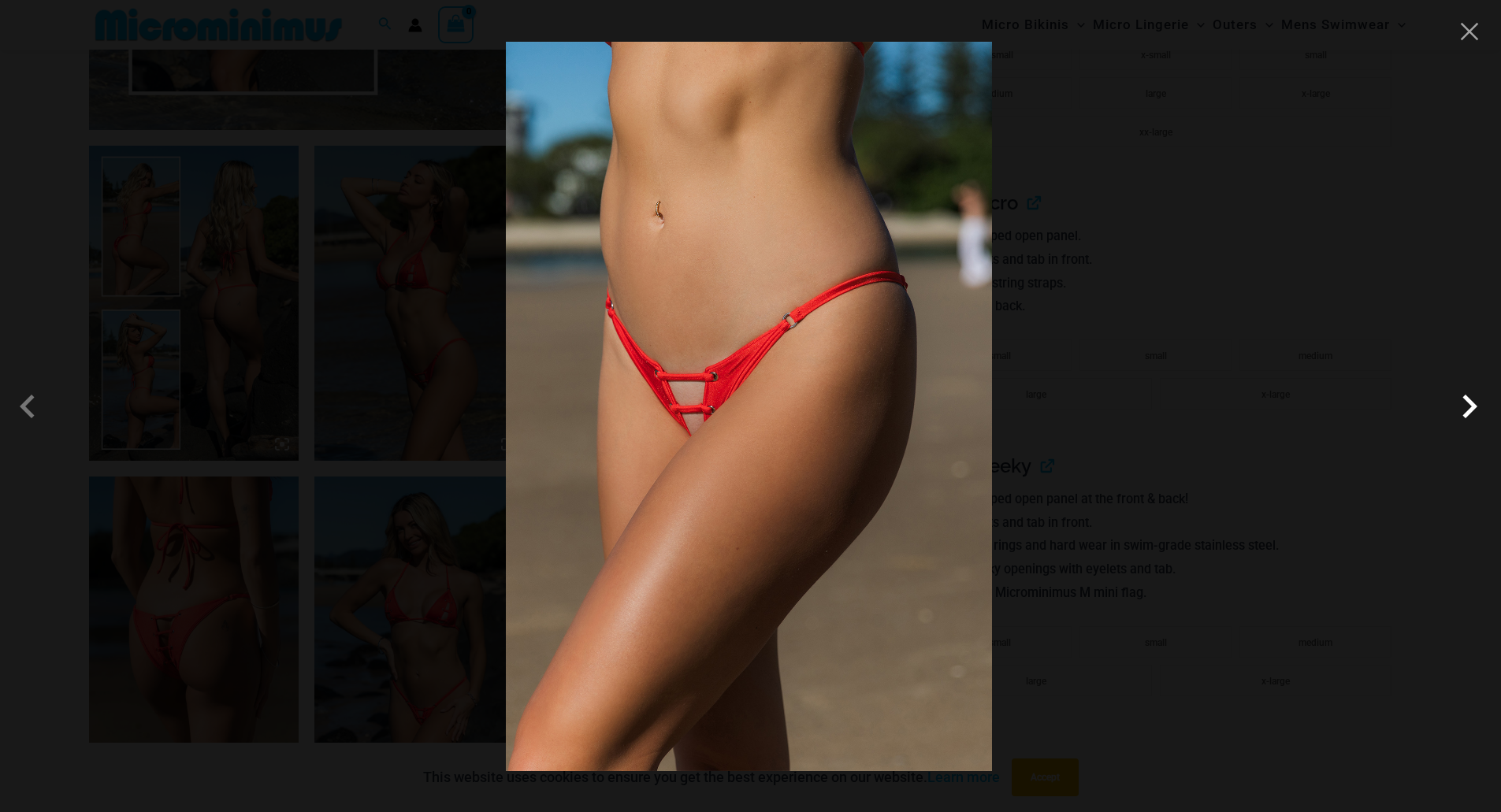
click at [1473, 410] on span at bounding box center [1468, 406] width 47 height 47
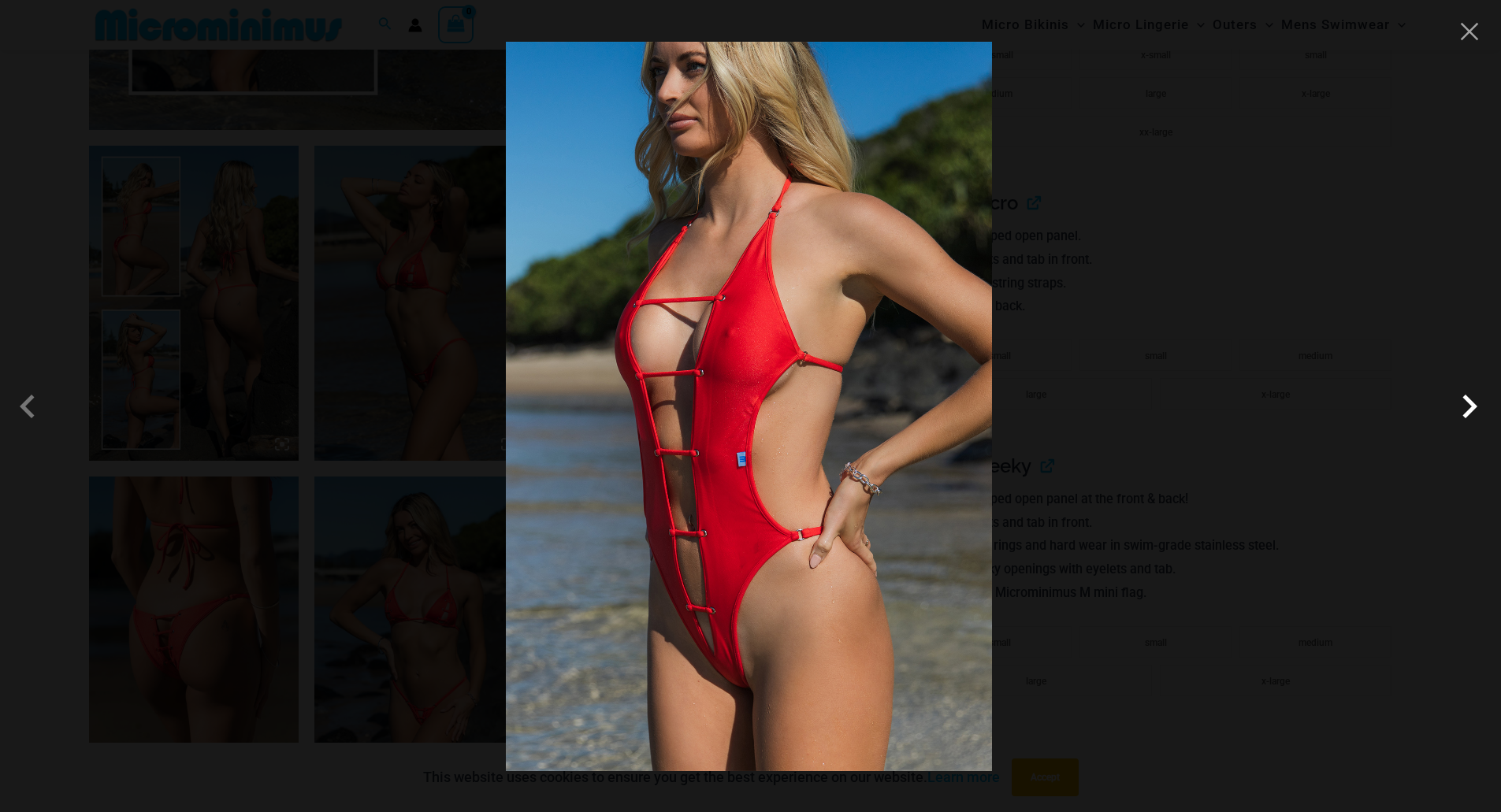
click at [1473, 410] on span at bounding box center [1468, 406] width 47 height 47
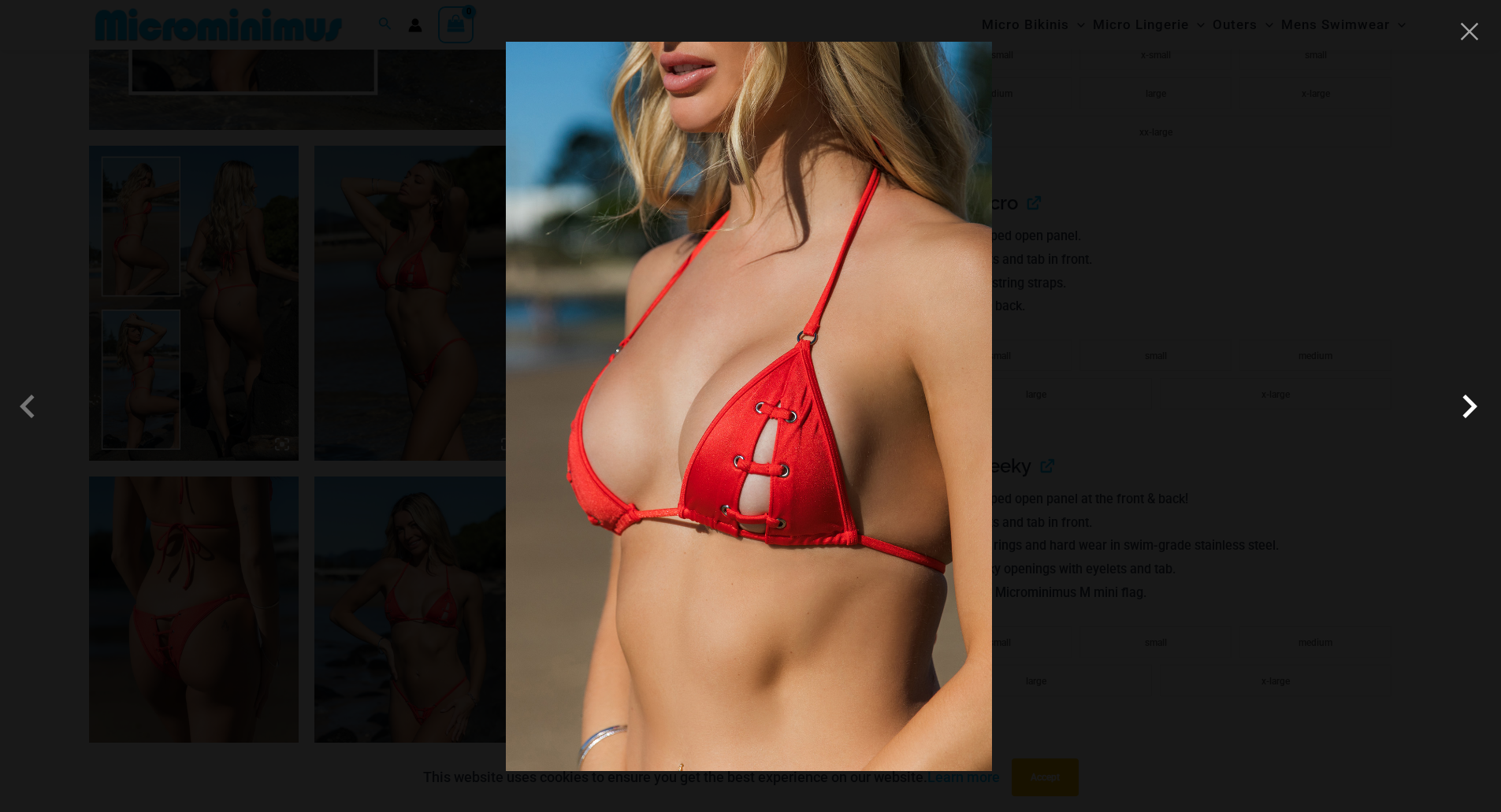
click at [1473, 410] on span at bounding box center [1468, 406] width 47 height 47
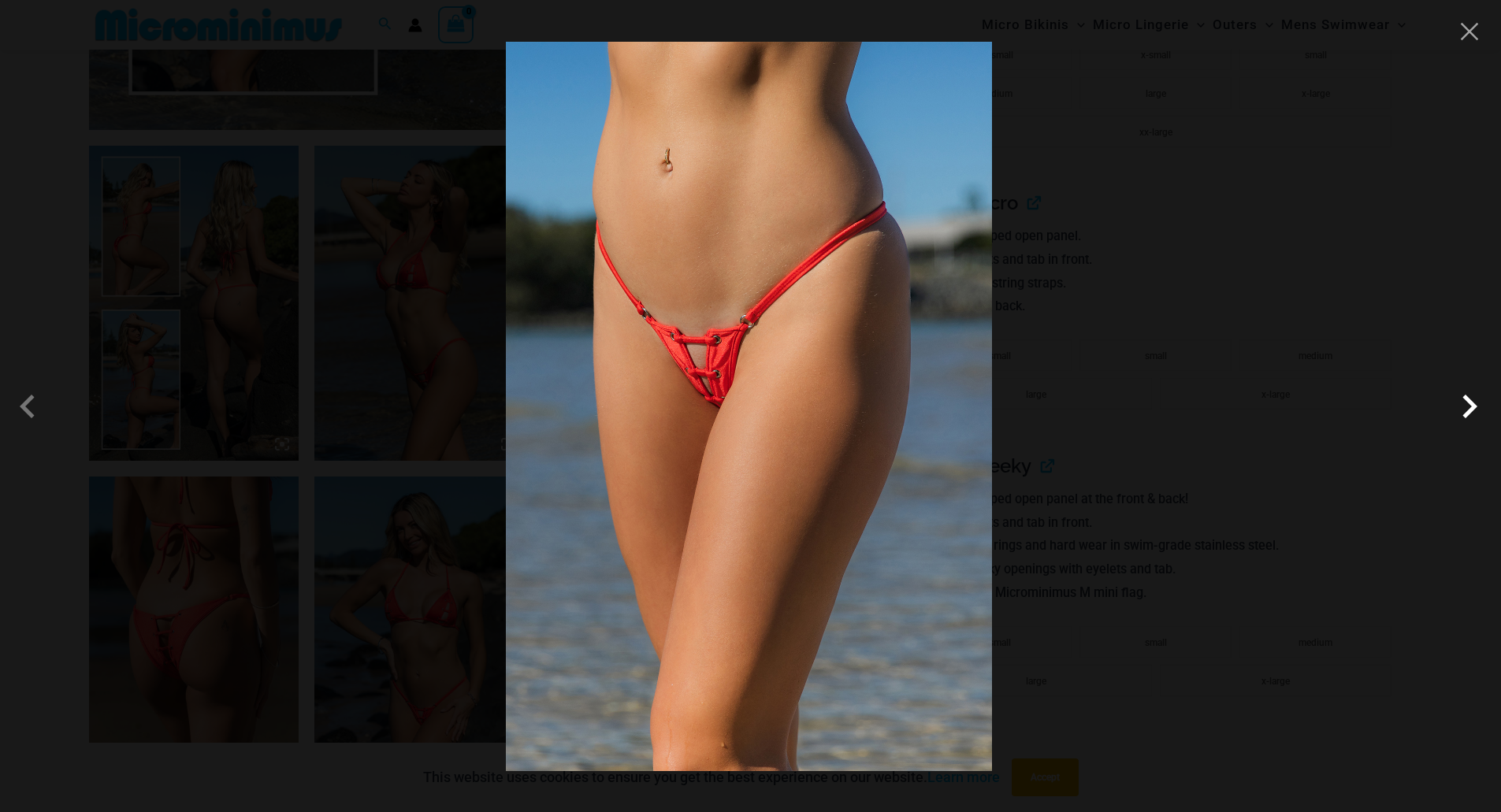
click at [1473, 410] on span at bounding box center [1468, 406] width 47 height 47
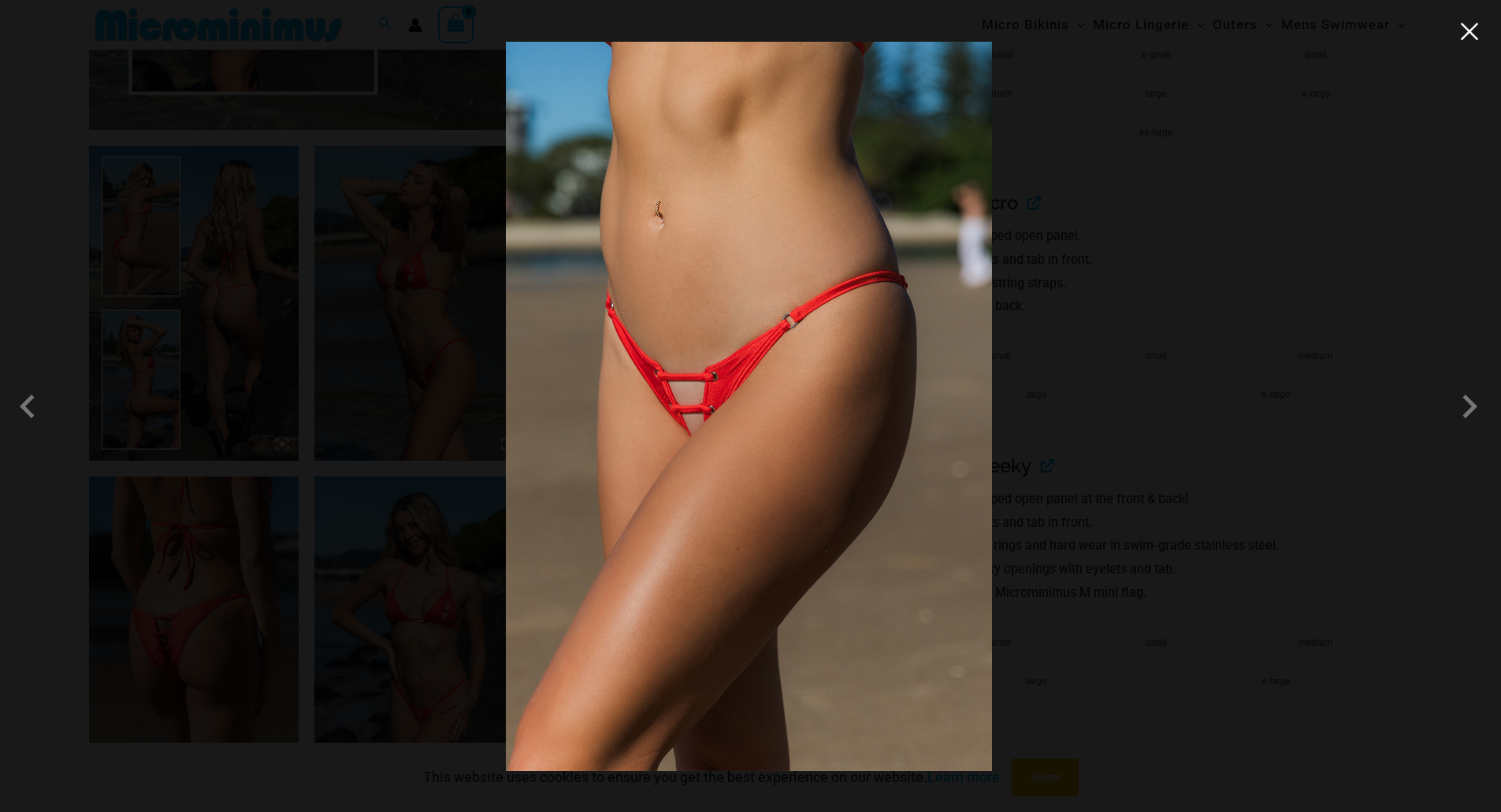
click at [1466, 36] on button "Close" at bounding box center [1469, 32] width 24 height 24
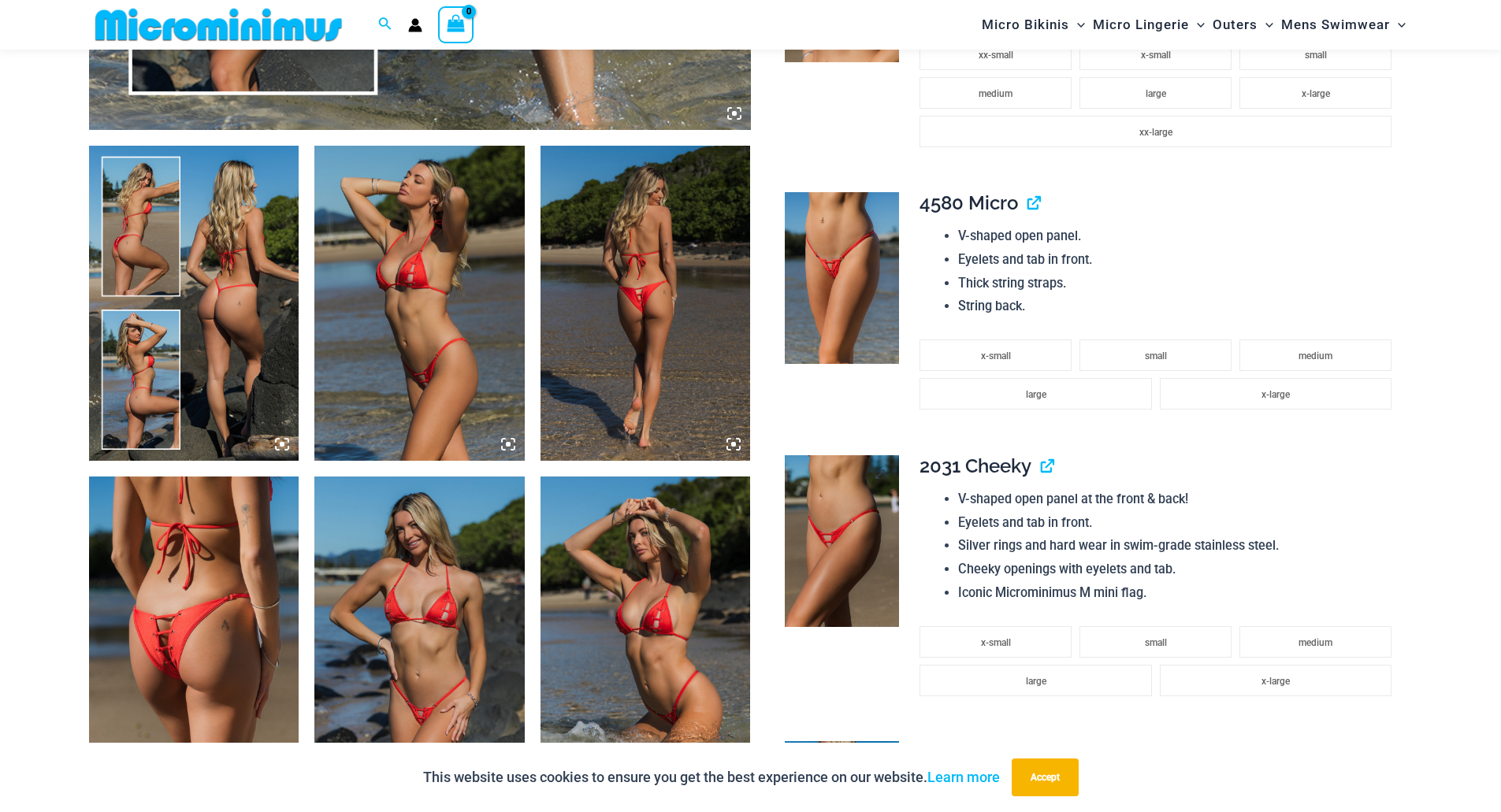
click at [853, 492] on img at bounding box center [841, 541] width 114 height 172
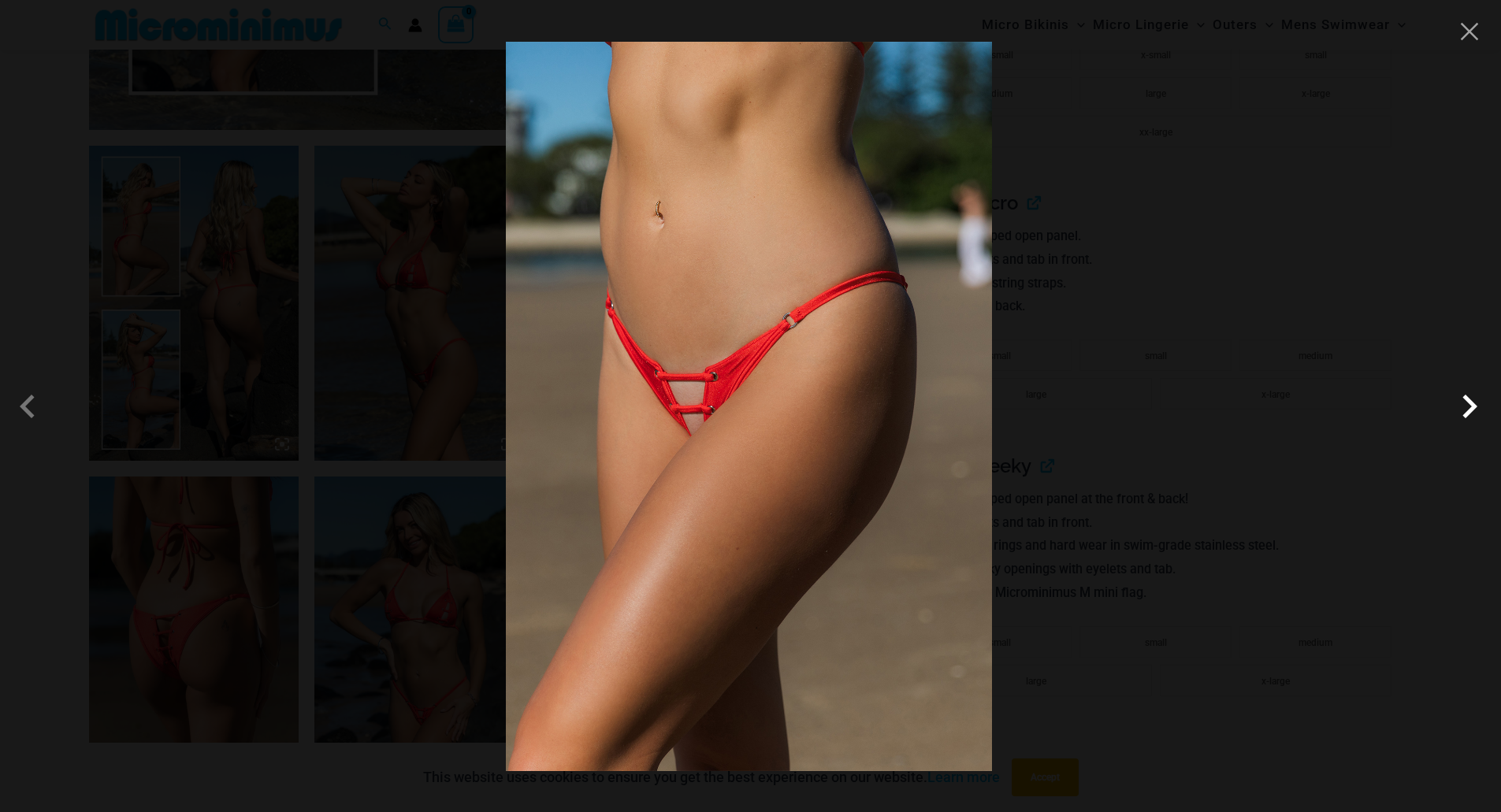
click at [1480, 412] on span at bounding box center [1468, 406] width 47 height 47
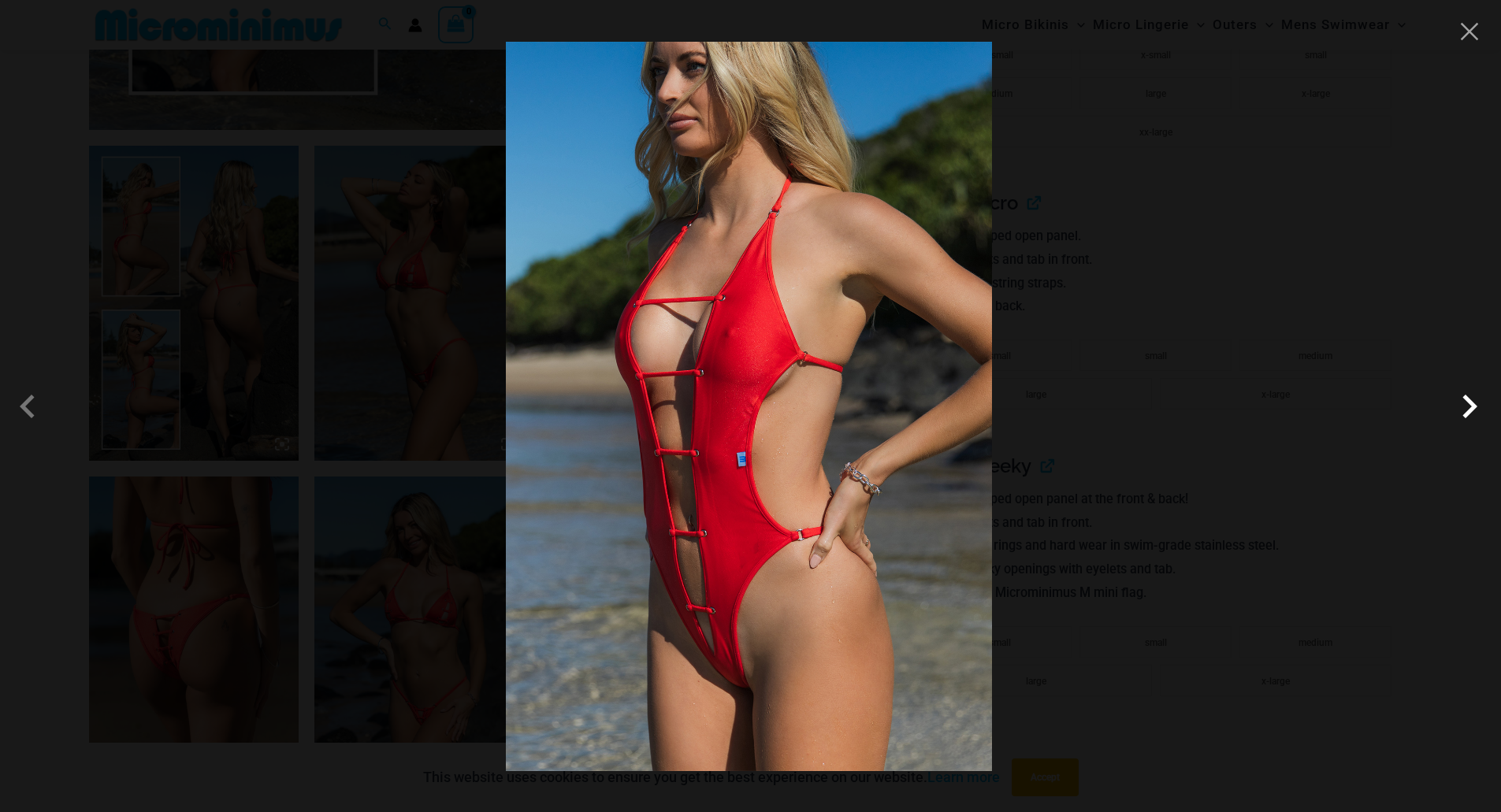
click at [1480, 412] on span at bounding box center [1468, 406] width 47 height 47
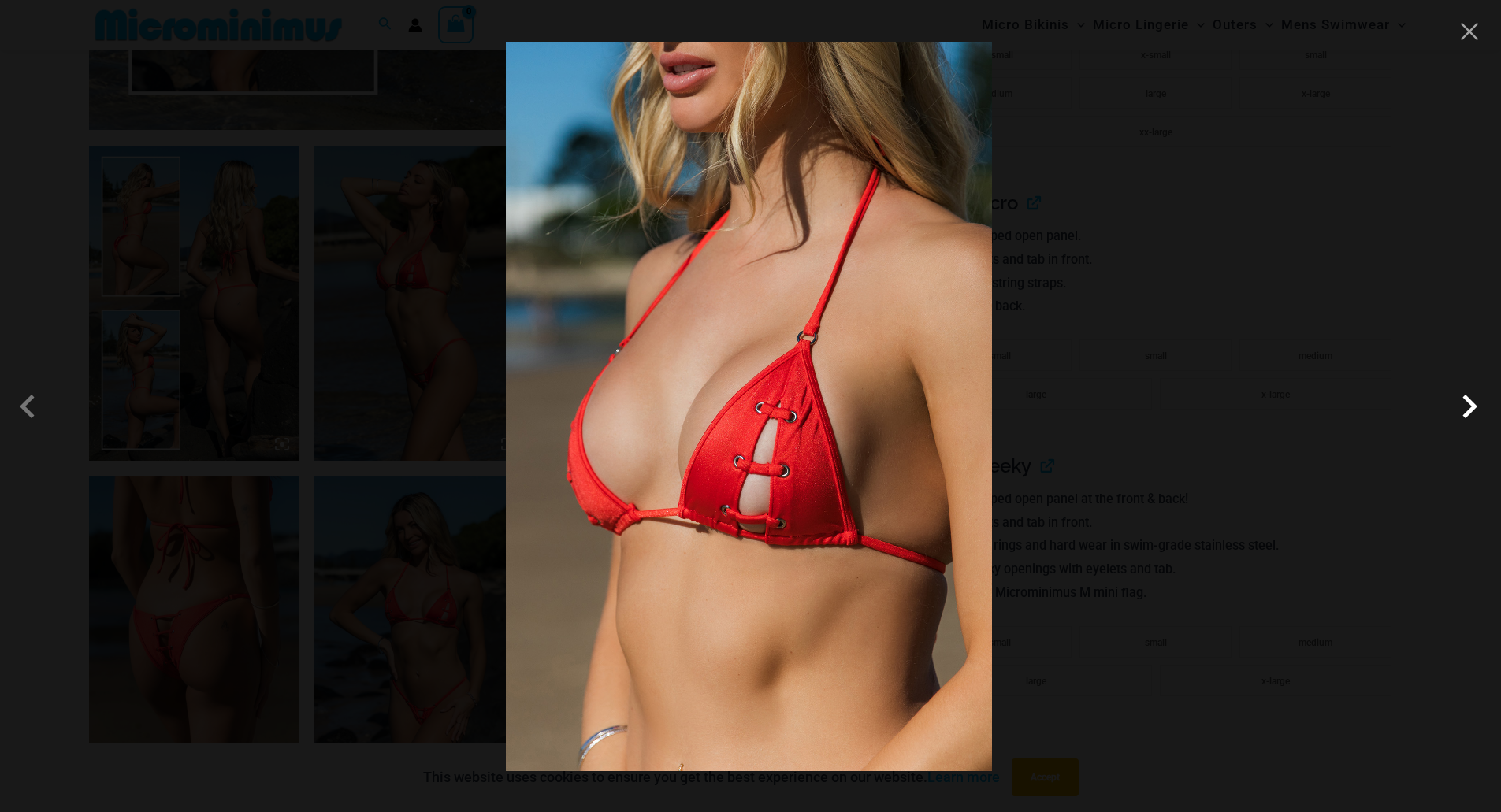
click at [1480, 412] on span at bounding box center [1468, 406] width 47 height 47
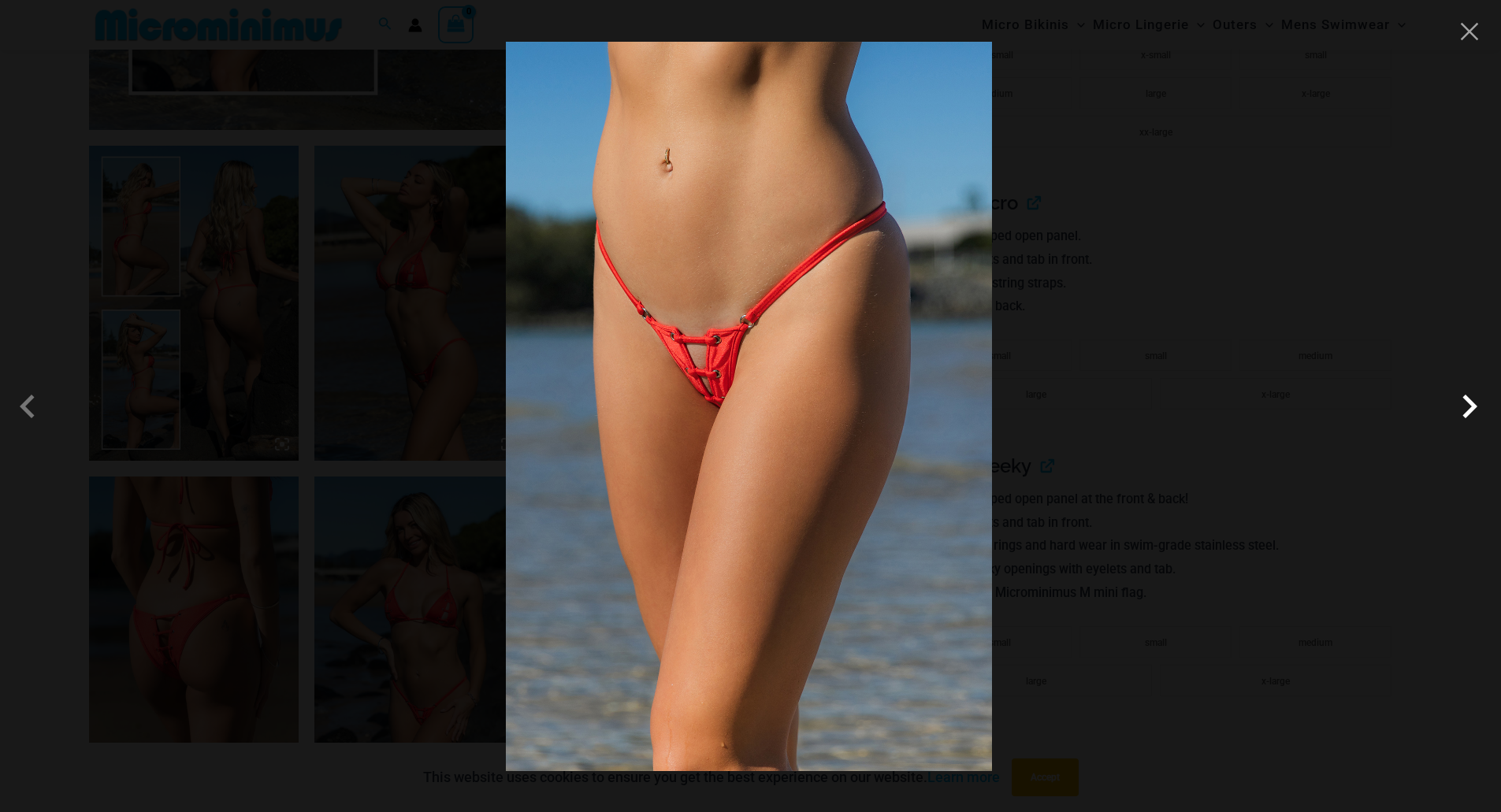
click at [1480, 412] on span at bounding box center [1468, 406] width 47 height 47
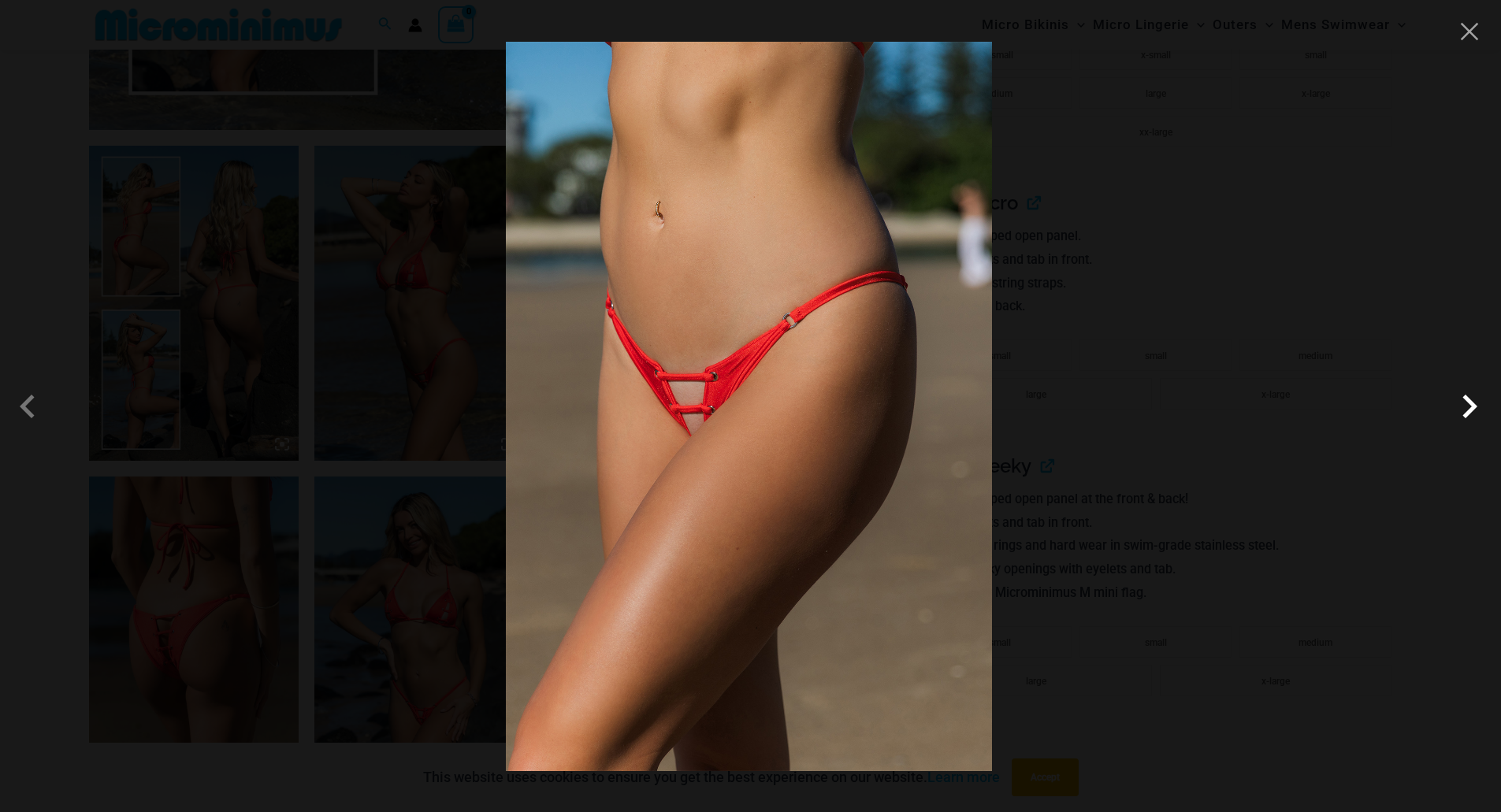
click at [1480, 412] on span at bounding box center [1468, 406] width 47 height 47
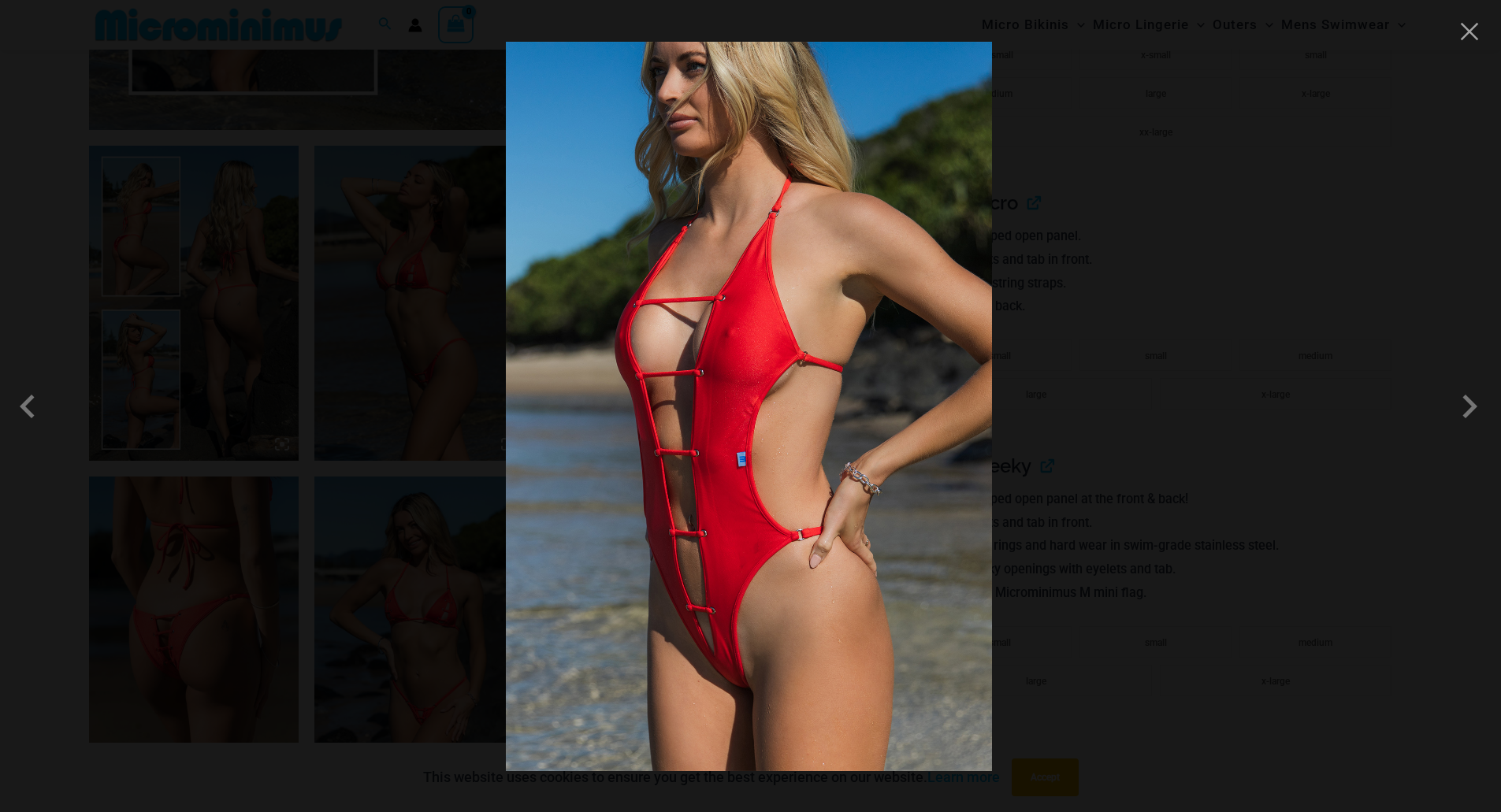
click at [1443, 38] on div at bounding box center [750, 406] width 1501 height 812
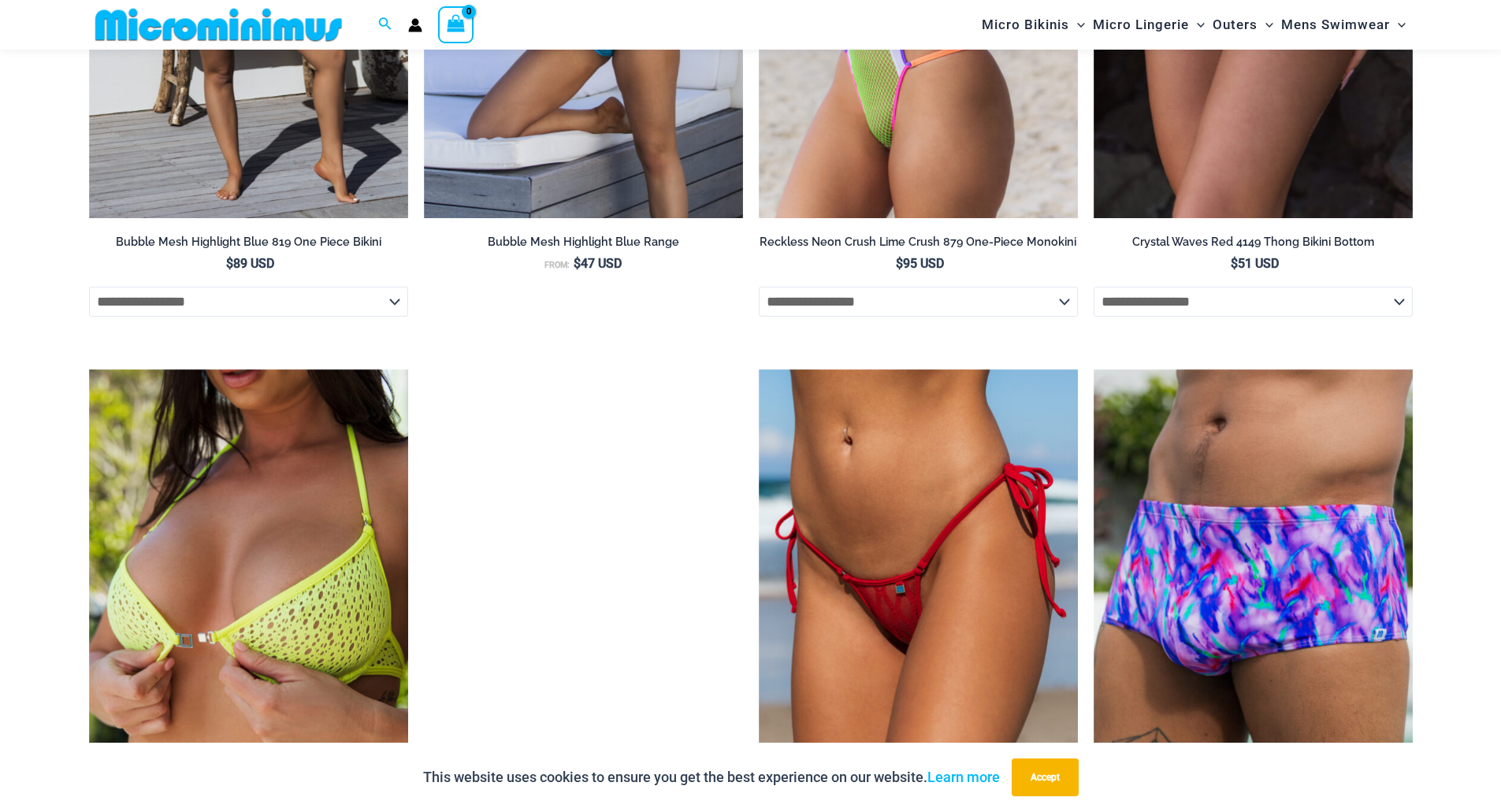
scroll to position [3290, 0]
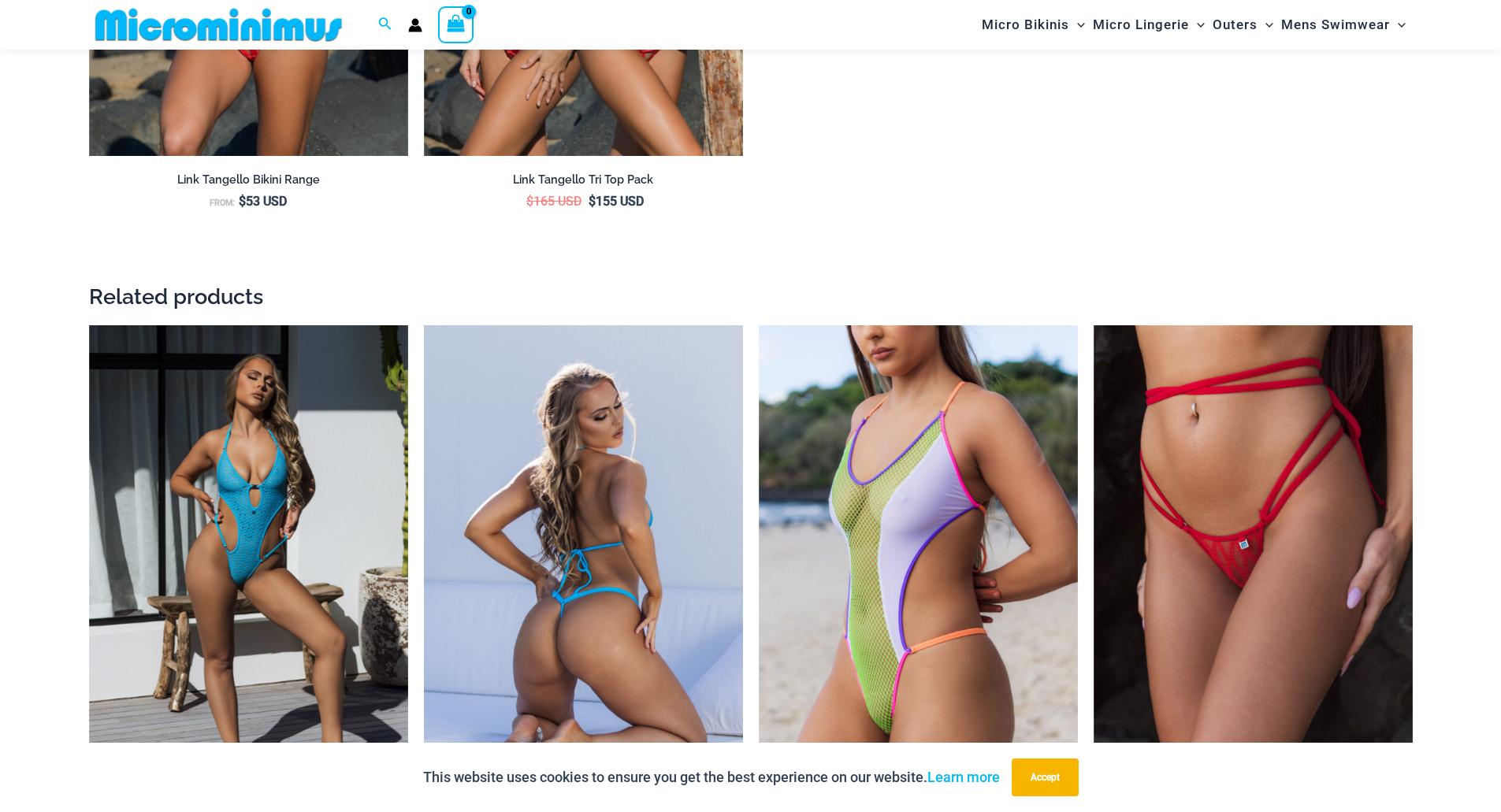
click at [709, 459] on img at bounding box center [583, 565] width 319 height 479
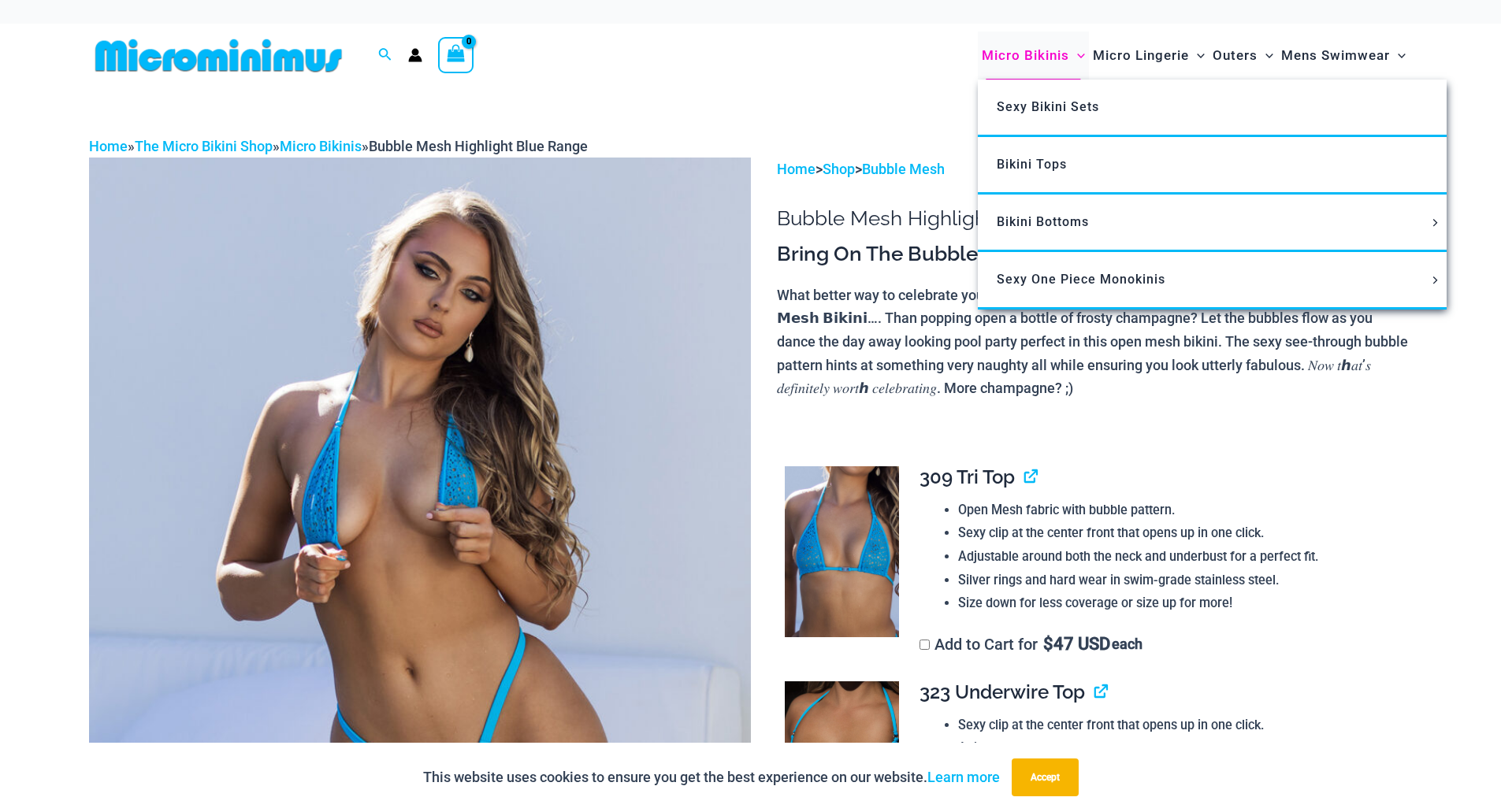
click at [1021, 49] on span "Micro Bikinis" at bounding box center [1025, 55] width 87 height 40
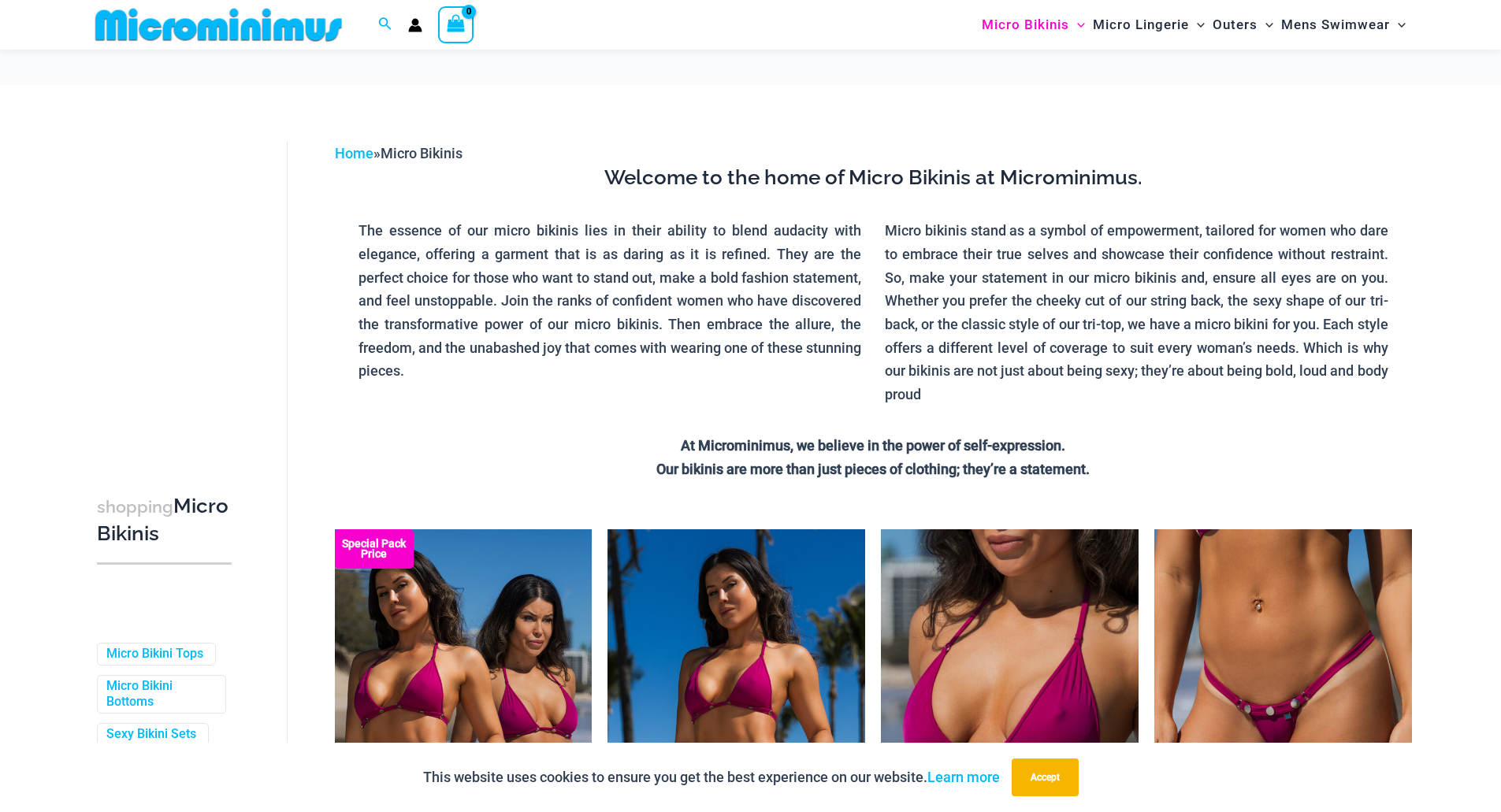
scroll to position [293, 0]
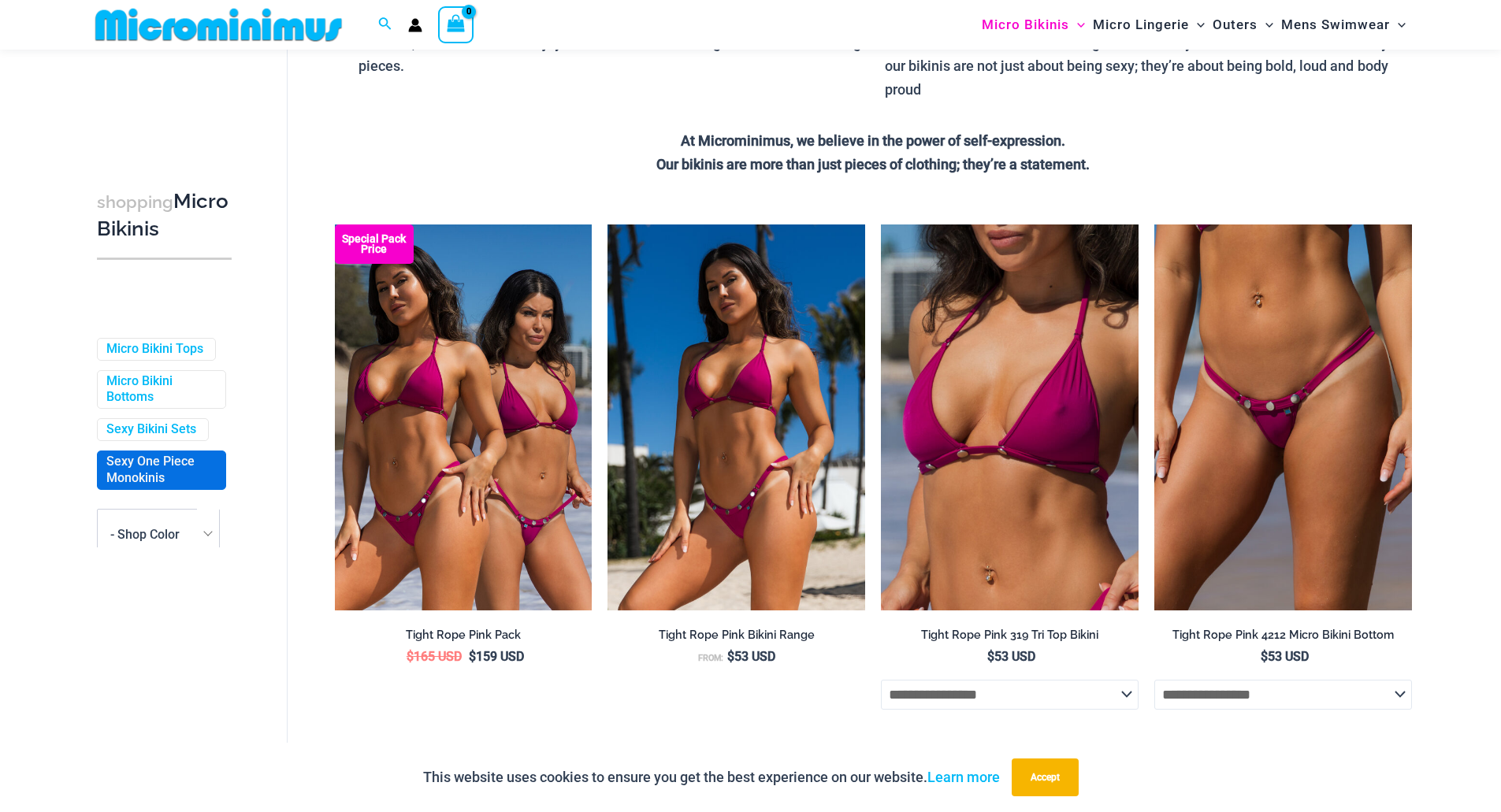
click at [157, 487] on link "Sexy One Piece Monokinis" at bounding box center [159, 470] width 107 height 33
